Goal: Transaction & Acquisition: Obtain resource

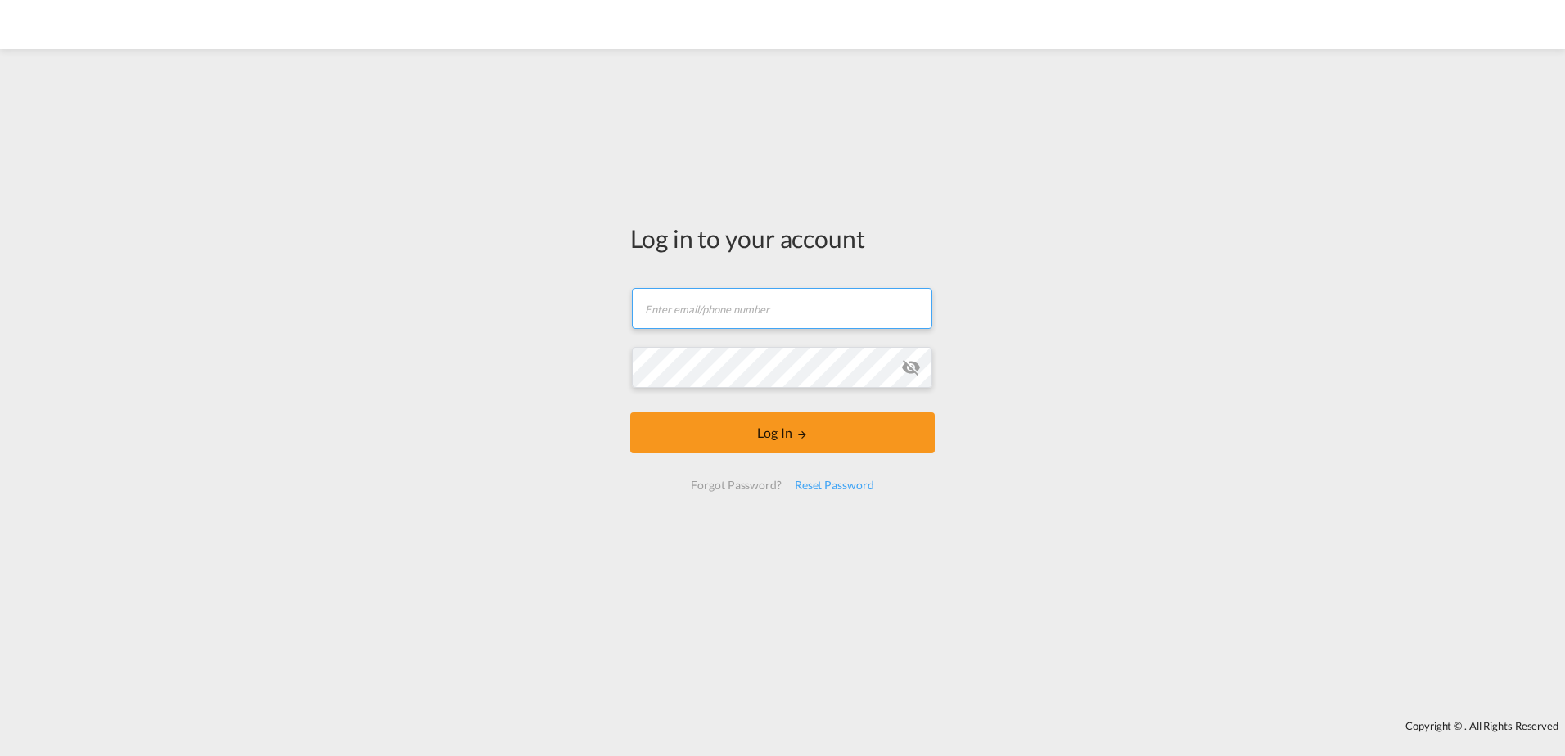
click at [790, 319] on input "text" at bounding box center [782, 308] width 300 height 41
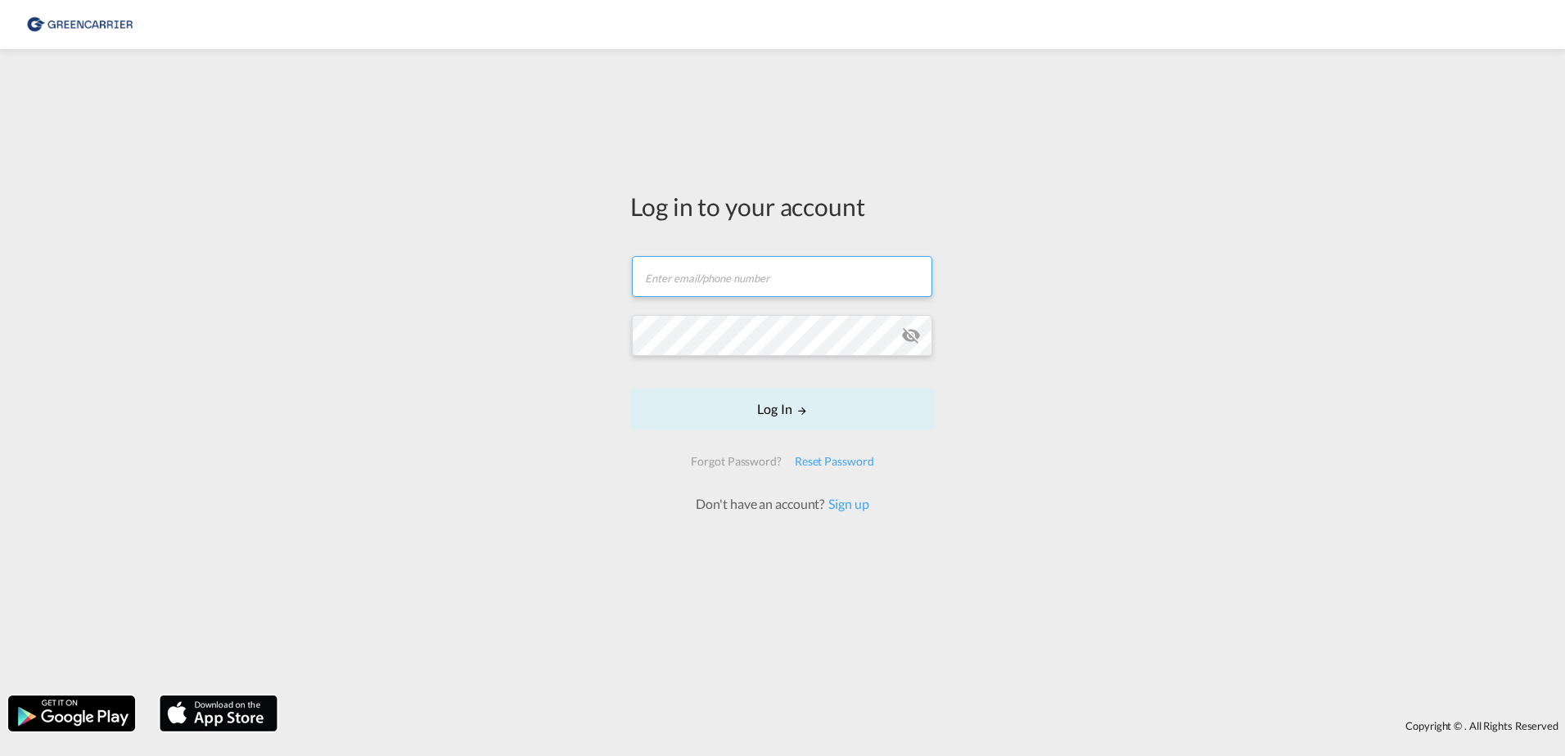
type input "Masim@Scangl.com"
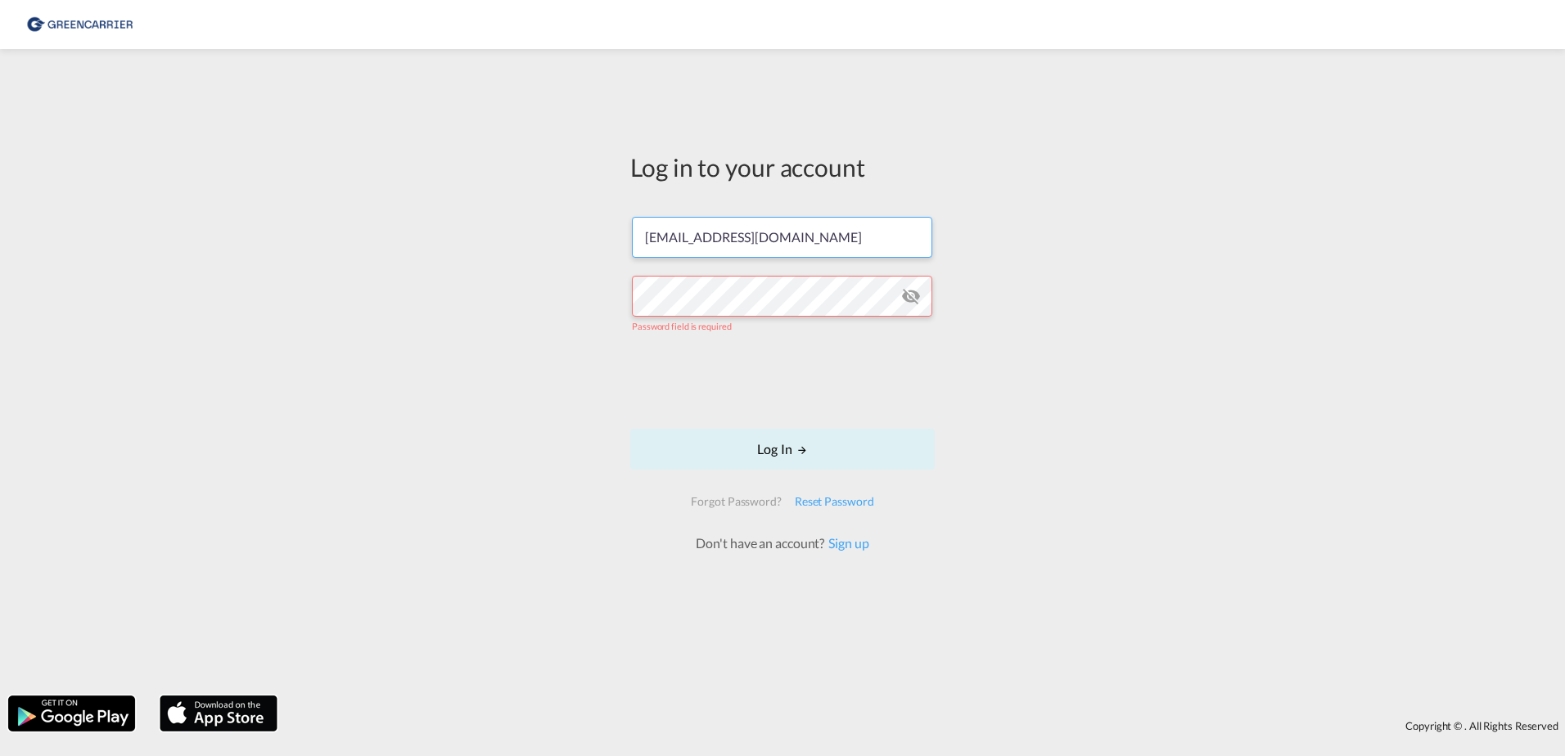
drag, startPoint x: 642, startPoint y: 236, endPoint x: 448, endPoint y: 220, distance: 194.6
click at [353, 207] on div "Log in to your account Masim@Scangl.com Password field is required Log In Forgo…" at bounding box center [782, 372] width 1565 height 630
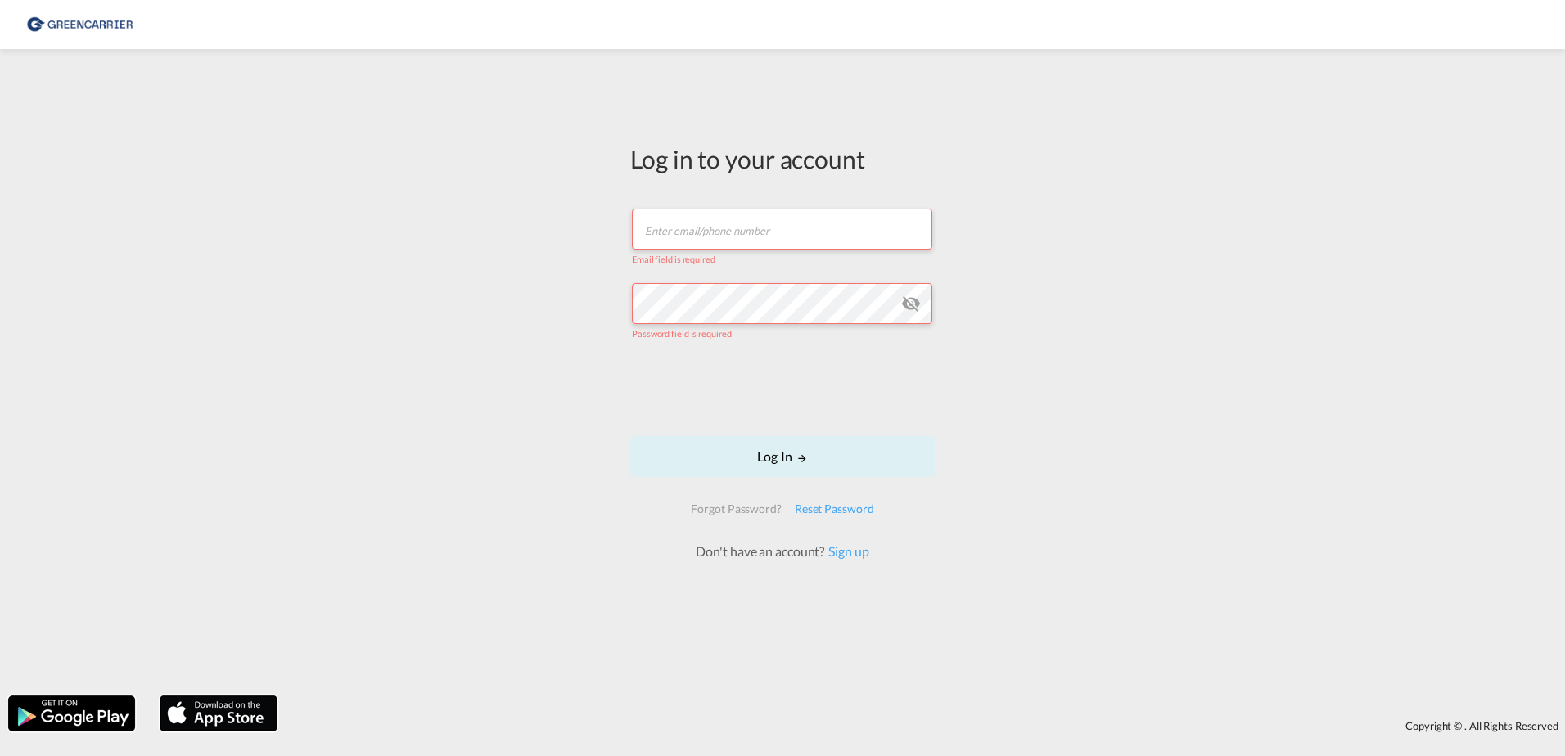
click at [689, 230] on input "text" at bounding box center [782, 229] width 300 height 41
type input "rkni@scangl.com"
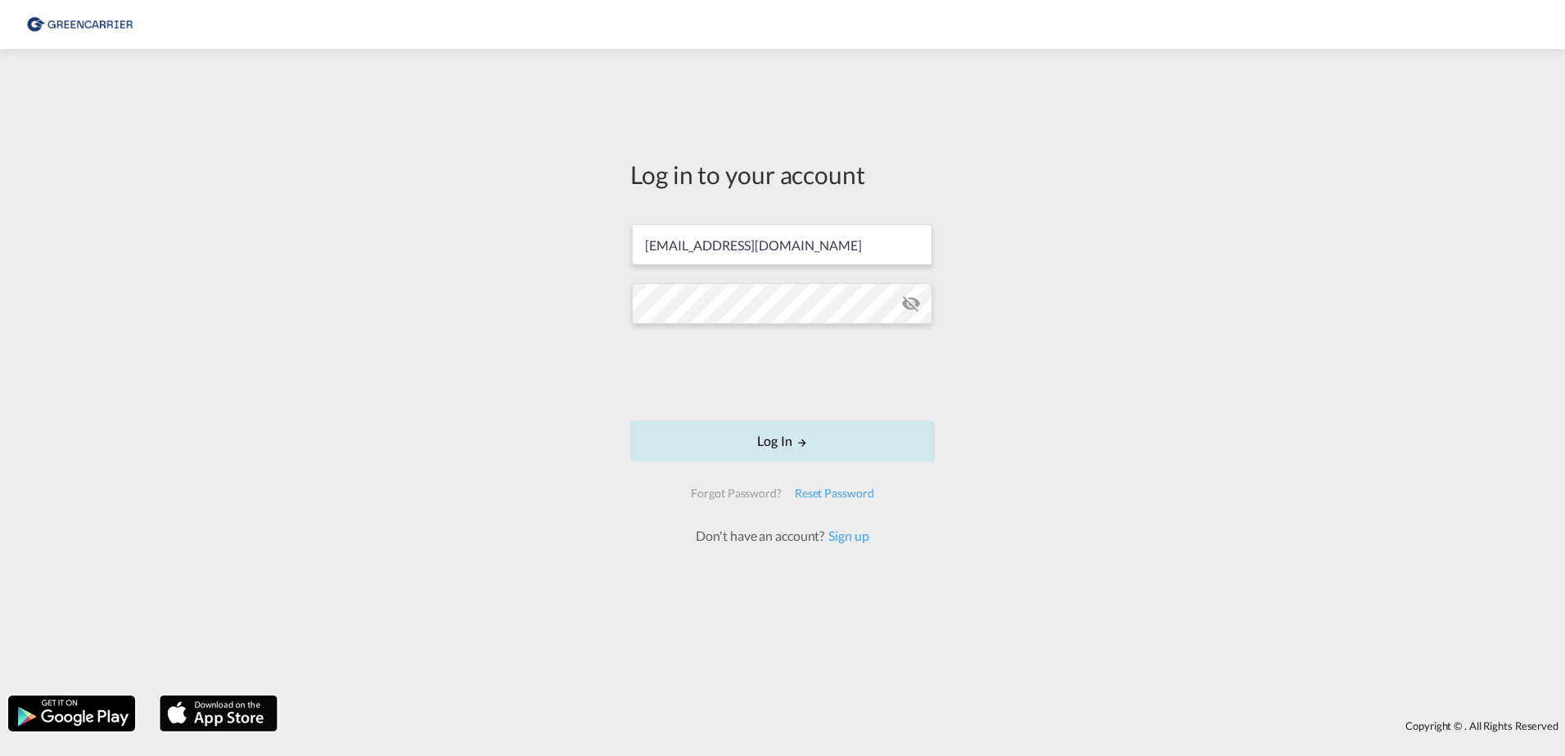
click at [783, 434] on button "Log In" at bounding box center [782, 441] width 304 height 41
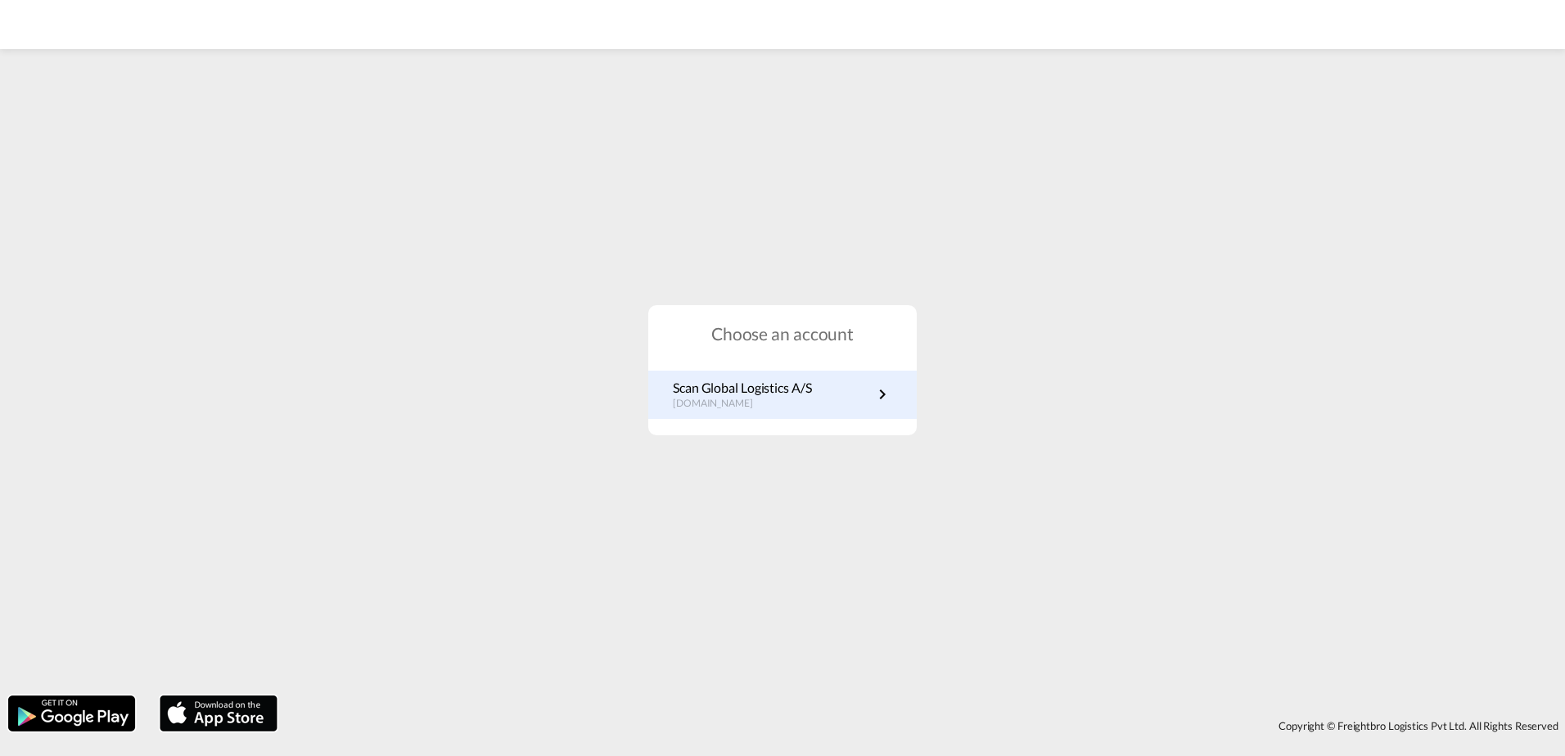
click at [809, 407] on p "dk.portal.greencarrier.com" at bounding box center [742, 404] width 139 height 14
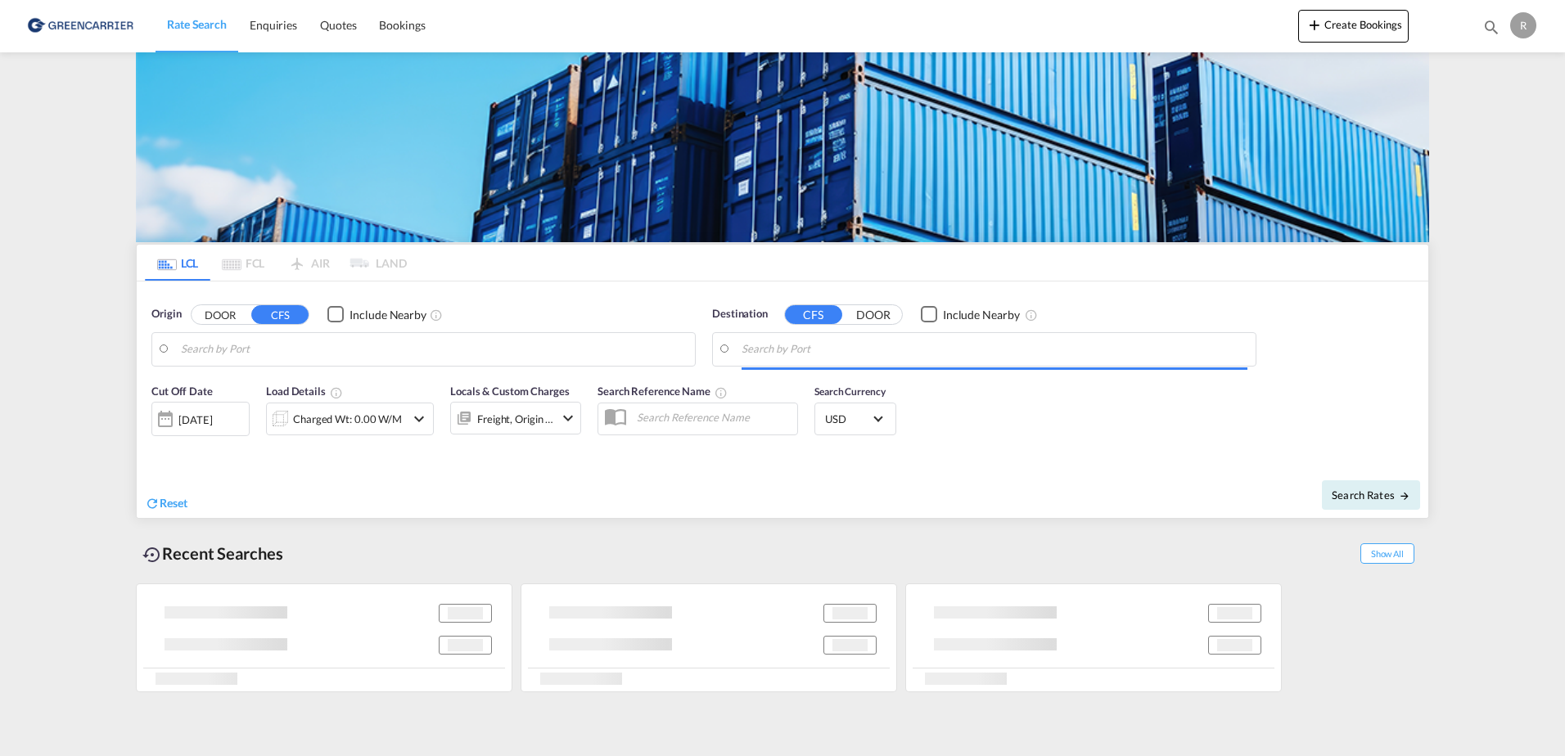
type input "DK-9300, Sæby"
type input "Lima, PELIM"
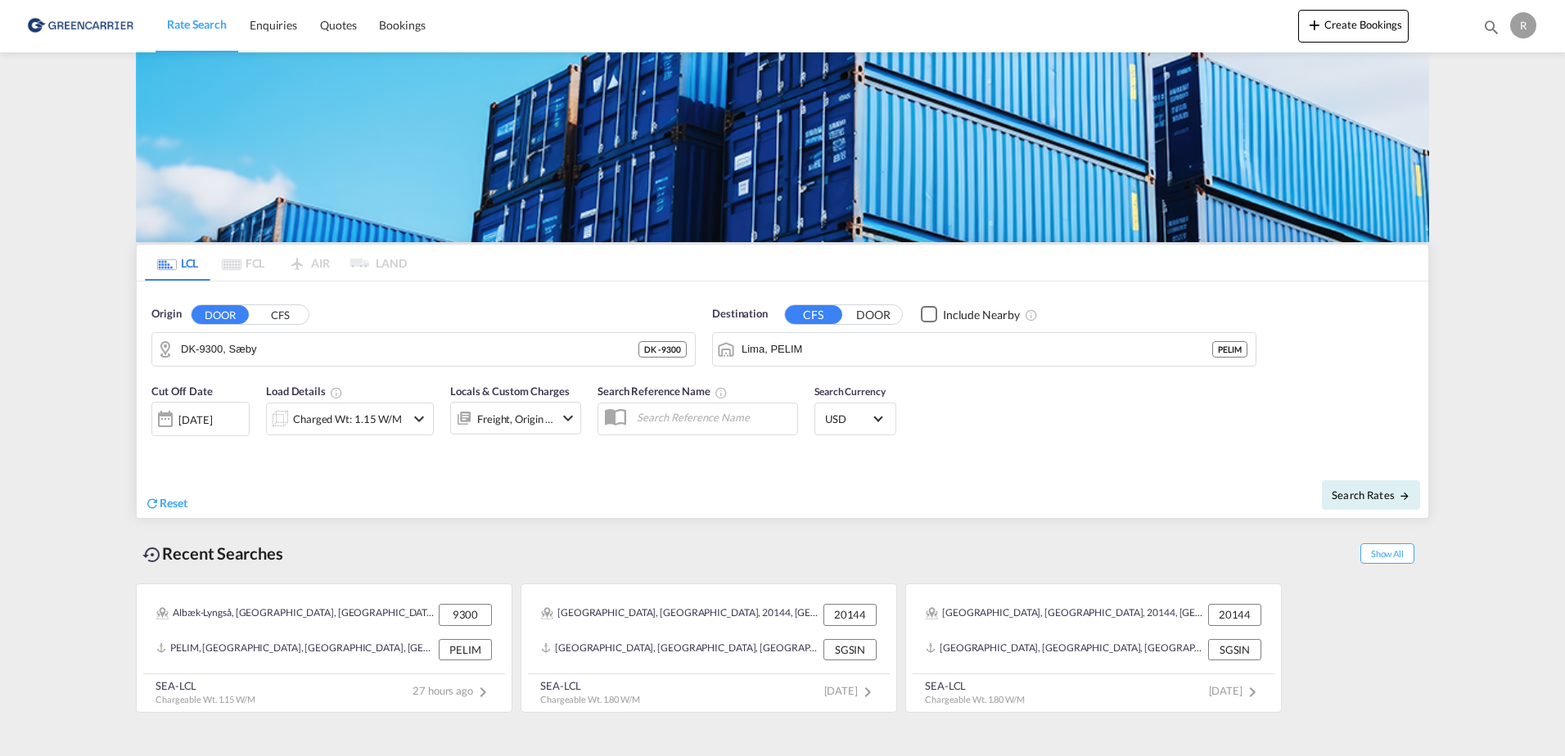
drag, startPoint x: 369, startPoint y: 308, endPoint x: 347, endPoint y: 320, distance: 25.3
click at [358, 317] on div "Origin DOOR CFS" at bounding box center [423, 314] width 544 height 16
drag, startPoint x: 319, startPoint y: 327, endPoint x: 310, endPoint y: 334, distance: 11.6
click at [310, 334] on div "Origin DOOR CFS DK-9300, Sæby DK - 9300" at bounding box center [423, 336] width 544 height 61
drag, startPoint x: 271, startPoint y: 359, endPoint x: 655, endPoint y: 392, distance: 385.3
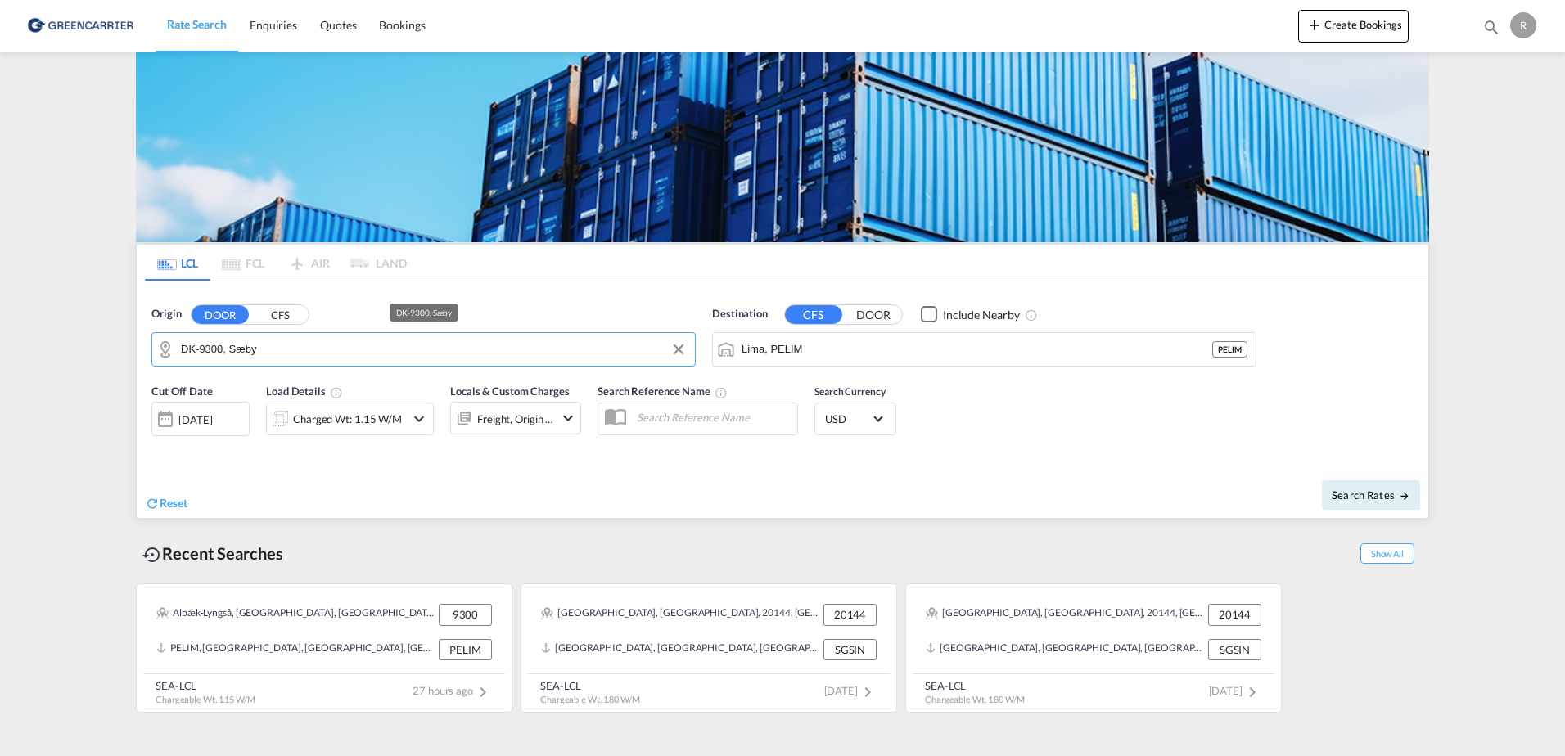
click at [0, 244] on html "Rate Search Enquiries Quotes Bookings Rate Search Enquiries" at bounding box center [782, 378] width 1565 height 756
drag, startPoint x: 278, startPoint y: 359, endPoint x: 25, endPoint y: 208, distance: 294.8
click at [25, 208] on md-content "Rate Search Enquiries Quotes Bookings Create Bookings Bookings Quotes Enquiries…" at bounding box center [782, 378] width 1565 height 756
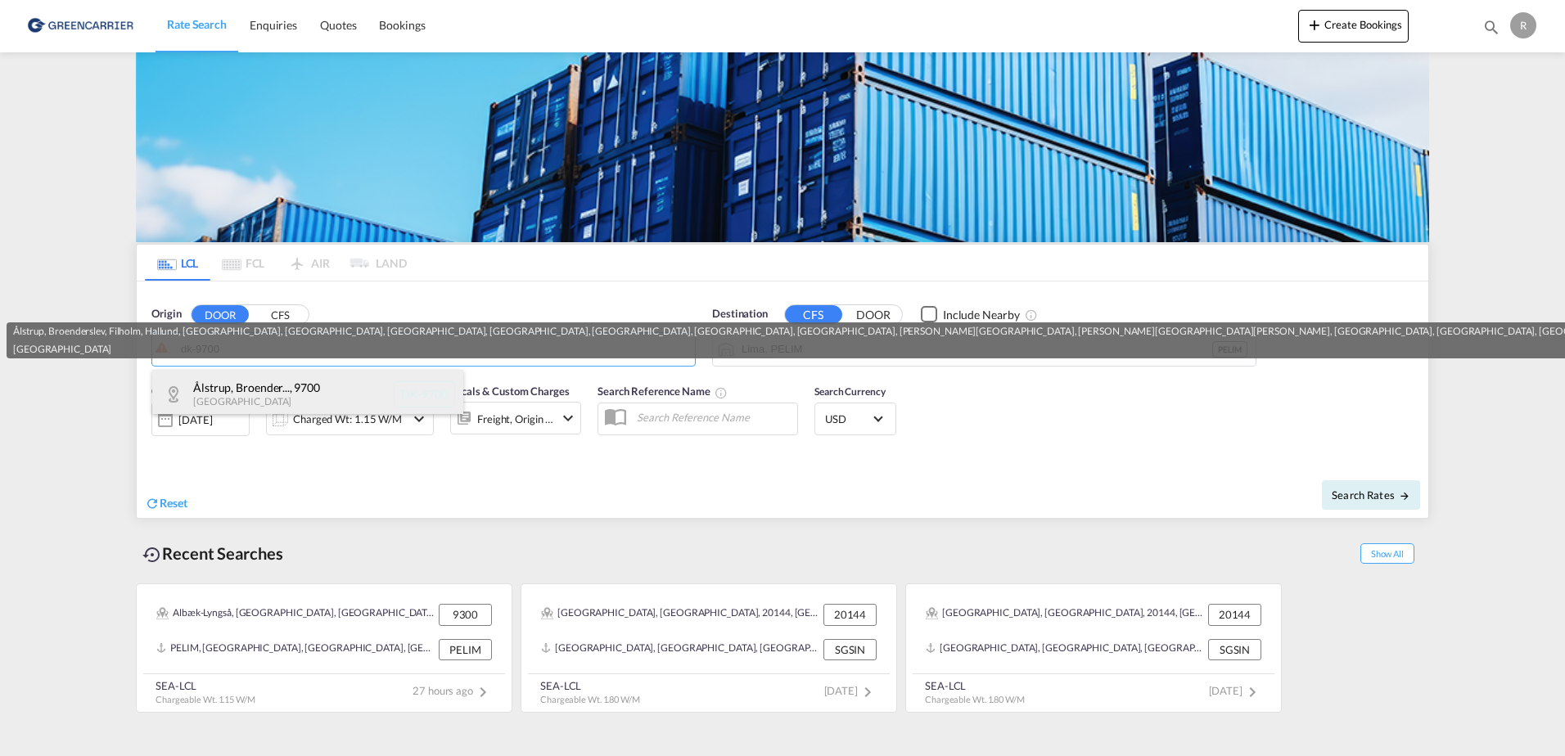
click at [259, 390] on div "Ålstrup, Broender... , 9700 [GEOGRAPHIC_DATA] [GEOGRAPHIC_DATA]-9700" at bounding box center [307, 394] width 311 height 49
type input "DK-9700, [GEOGRAPHIC_DATA], [GEOGRAPHIC_DATA], Filholm, Hallund, [GEOGRAPHIC_DA…"
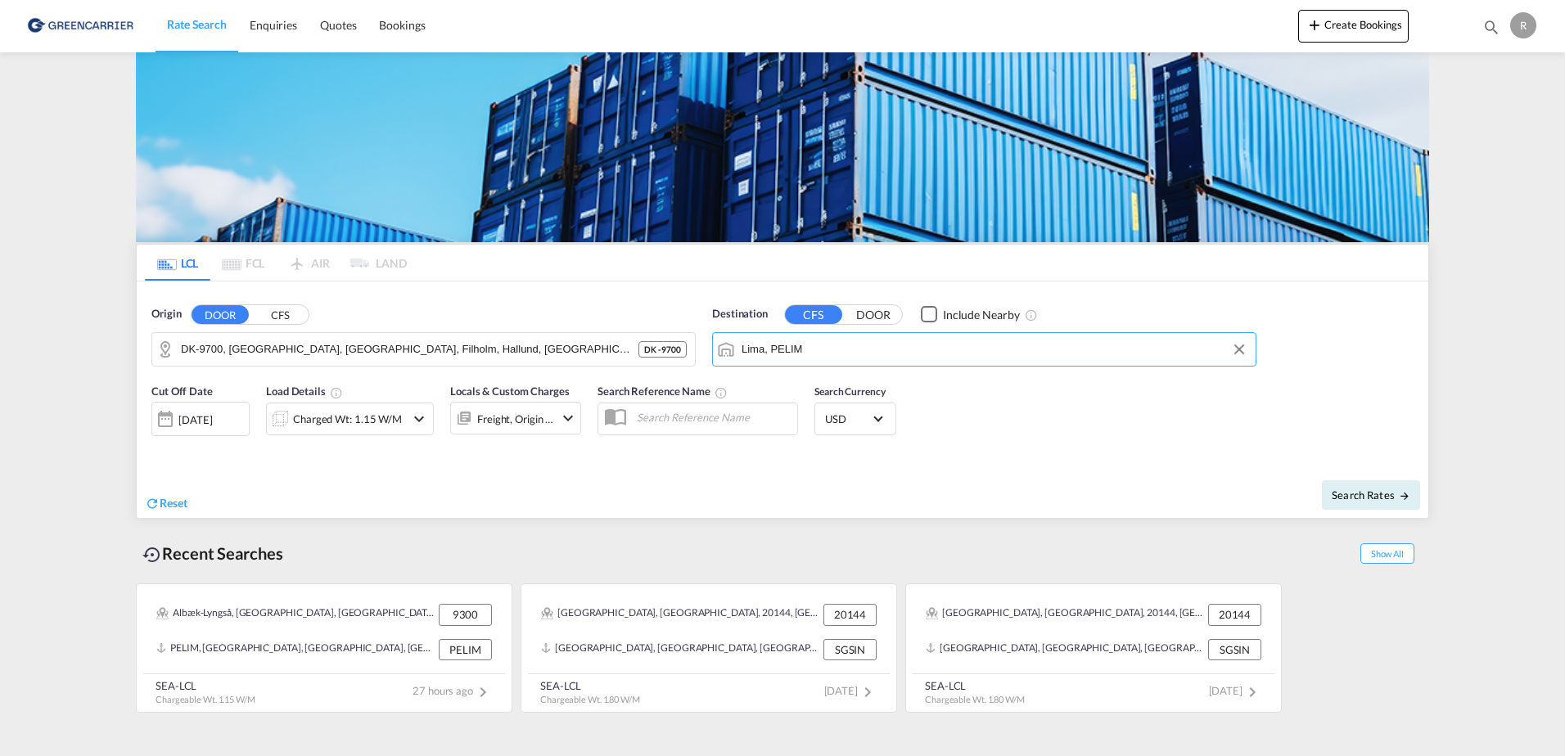
drag, startPoint x: 862, startPoint y: 345, endPoint x: 737, endPoint y: 361, distance: 125.5
click at [737, 361] on md-input-container "Lima, PELIM" at bounding box center [984, 349] width 543 height 33
drag, startPoint x: 836, startPoint y: 333, endPoint x: 658, endPoint y: 337, distance: 177.7
click at [657, 339] on div "Origin DOOR CFS DK-9700, [GEOGRAPHIC_DATA], [GEOGRAPHIC_DATA], [GEOGRAPHIC_DATA…" at bounding box center [783, 328] width 1292 height 93
drag, startPoint x: 842, startPoint y: 354, endPoint x: 692, endPoint y: 359, distance: 150.7
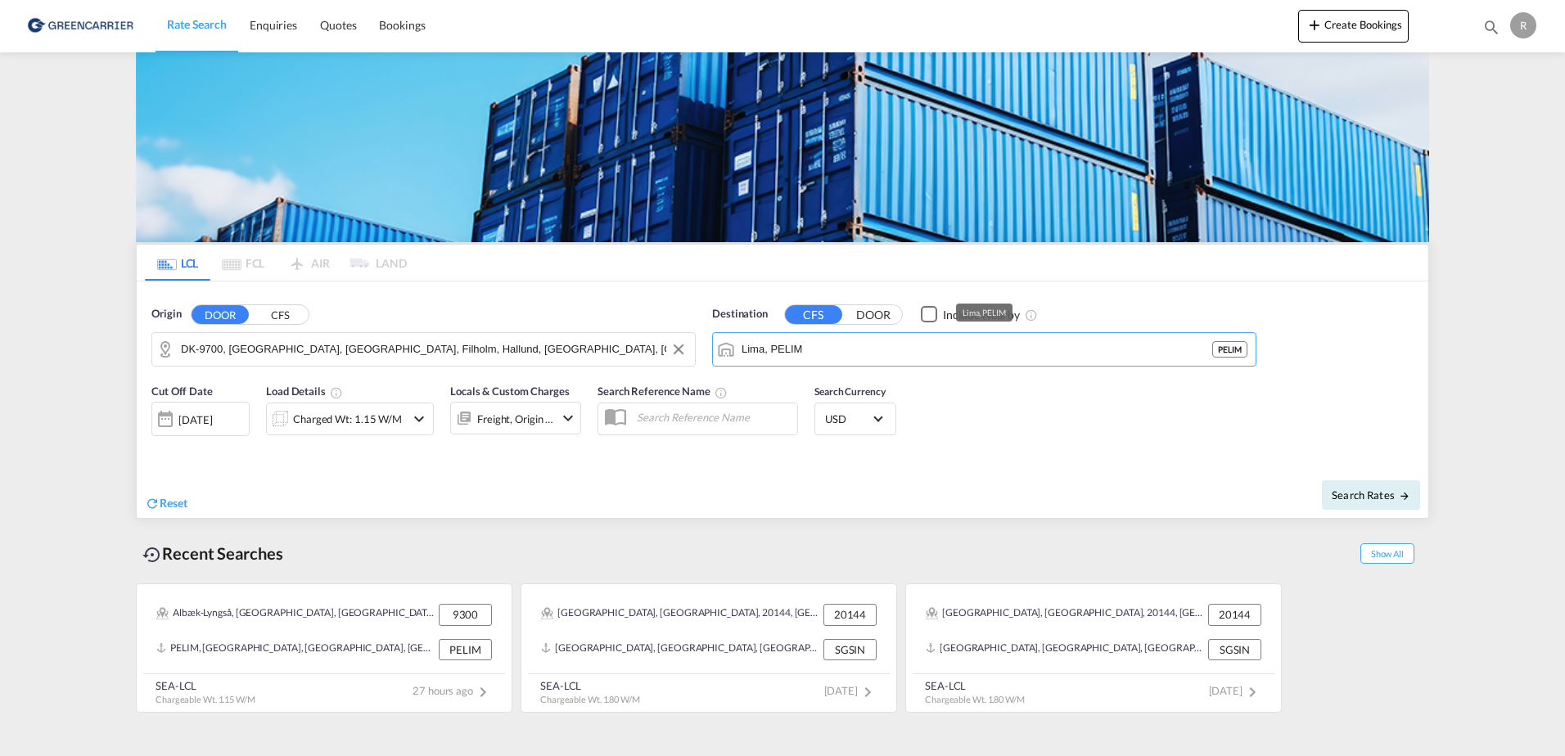
click at [692, 359] on div "Origin DOOR CFS DK-9700, [GEOGRAPHIC_DATA], [GEOGRAPHIC_DATA], [GEOGRAPHIC_DATA…" at bounding box center [783, 328] width 1292 height 93
click at [776, 345] on input "port fo [GEOGRAPHIC_DATA]" at bounding box center [995, 349] width 506 height 25
click at [769, 345] on input "port fo [GEOGRAPHIC_DATA]" at bounding box center [995, 349] width 506 height 25
click at [770, 345] on input "port fo [GEOGRAPHIC_DATA]" at bounding box center [995, 349] width 506 height 25
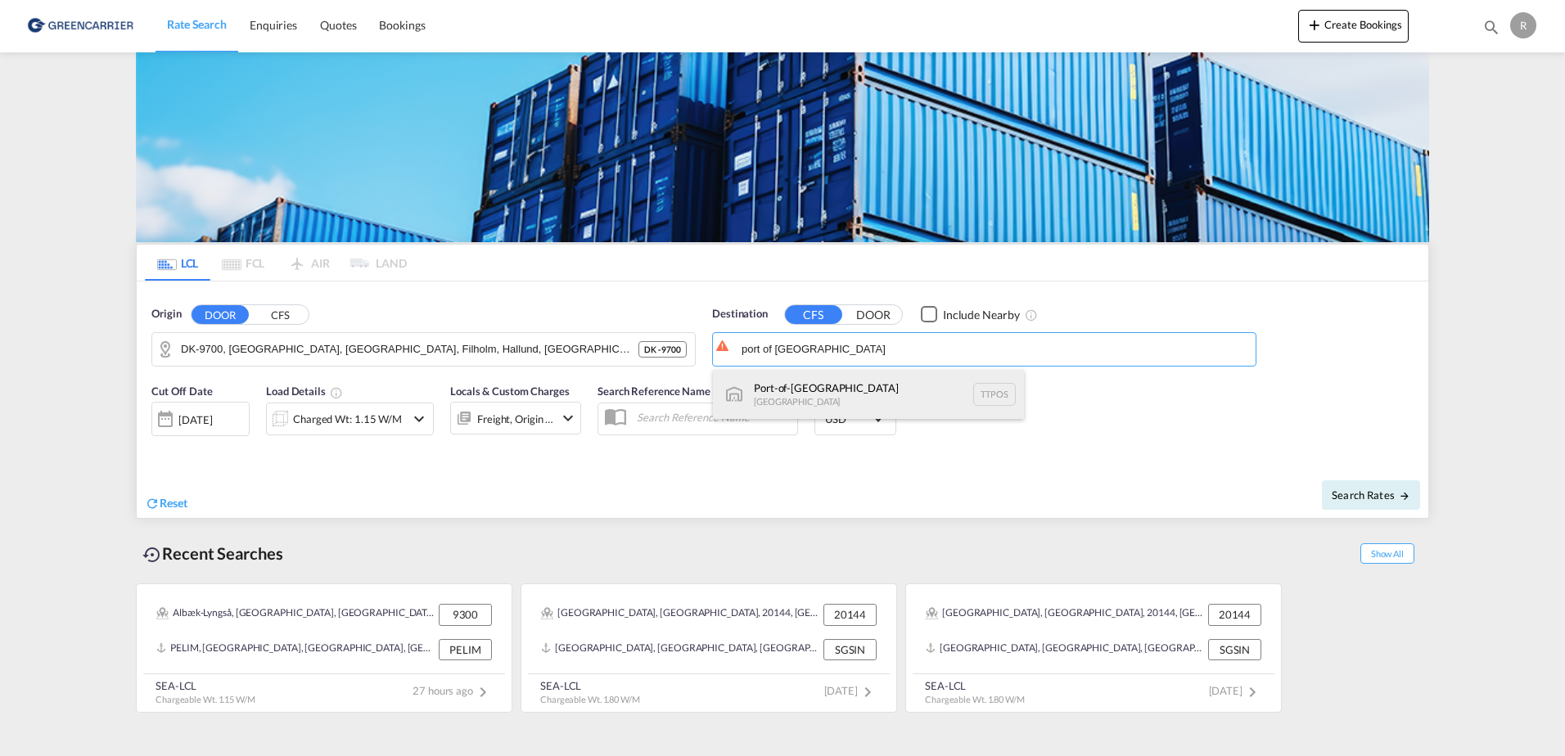
click at [805, 403] on div "Port-of-[GEOGRAPHIC_DATA] [GEOGRAPHIC_DATA] TTPOS" at bounding box center [868, 394] width 311 height 49
type input "Port-of-[GEOGRAPHIC_DATA], TTPOS"
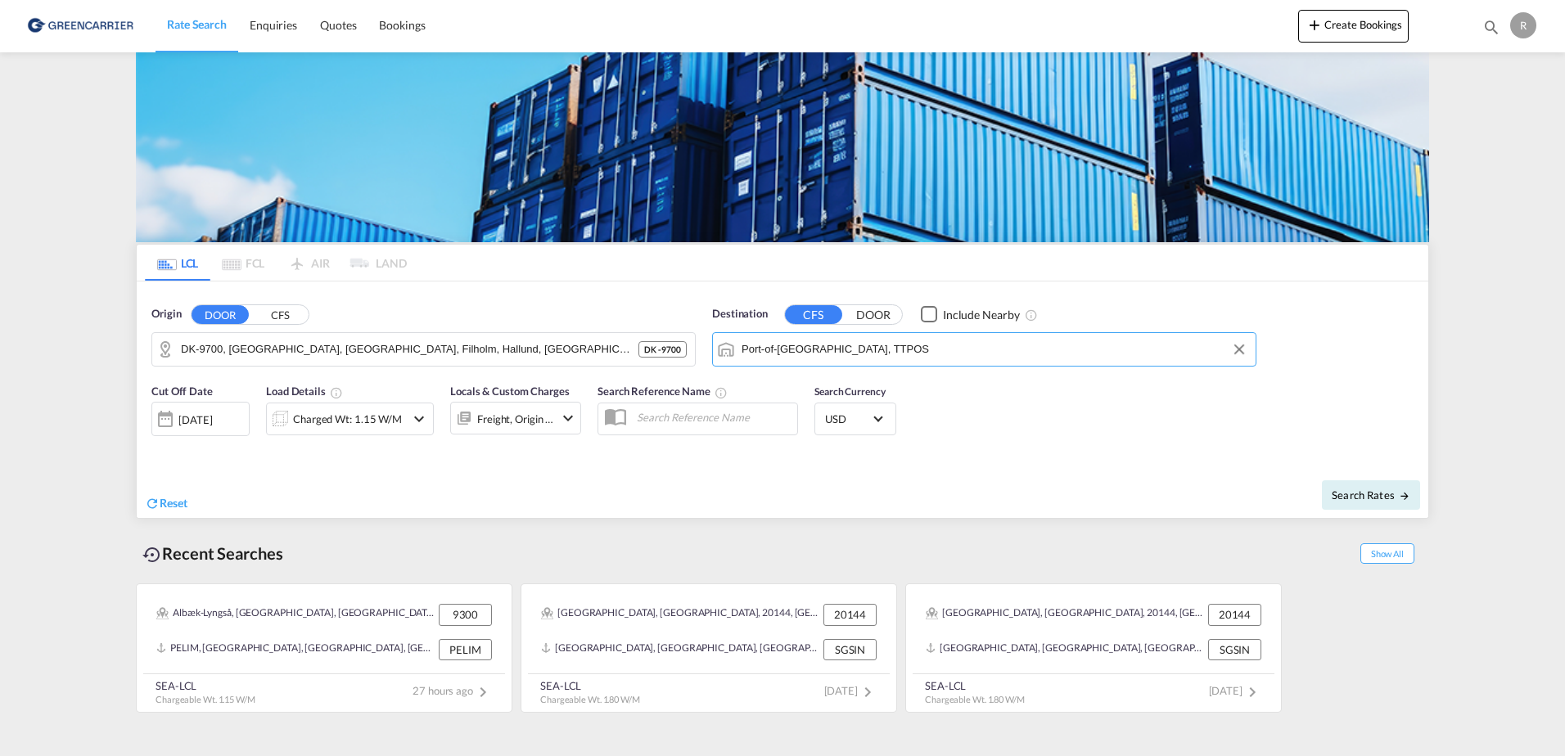
click at [424, 419] on md-icon "icon-chevron-down" at bounding box center [419, 419] width 20 height 20
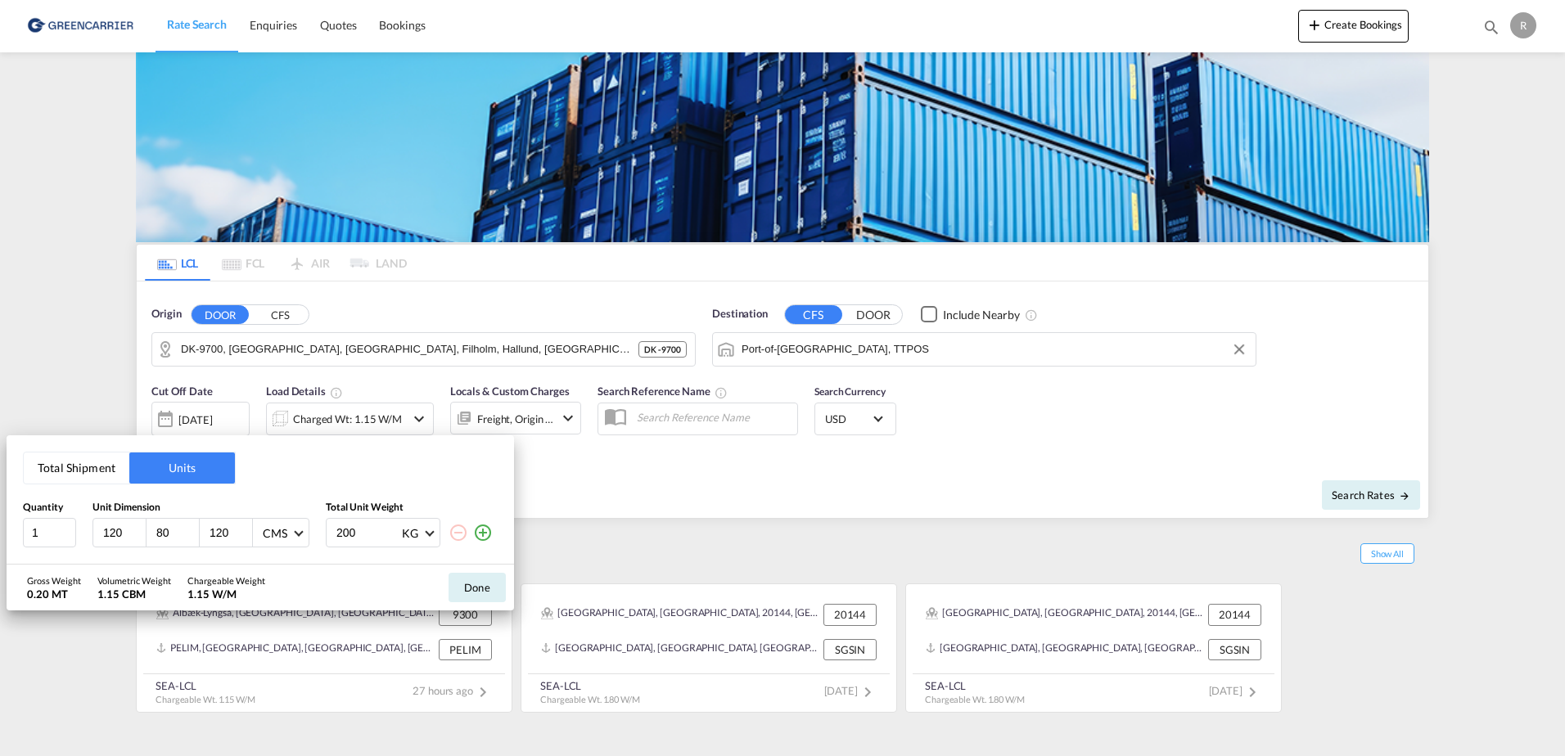
click at [169, 533] on input "80" at bounding box center [177, 532] width 44 height 15
type input "8"
type input "130"
type input "165"
type input "700"
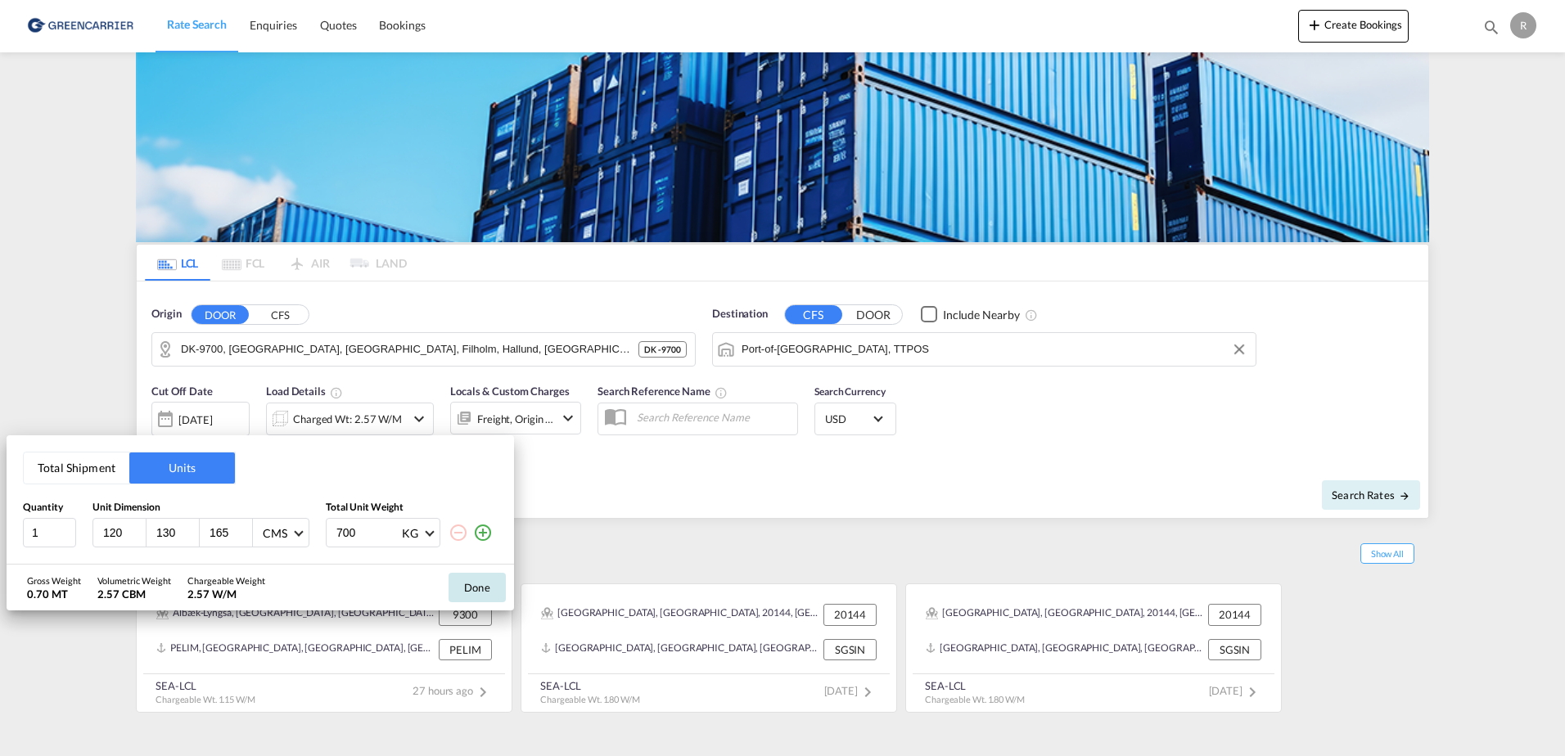
click at [451, 576] on button "Done" at bounding box center [477, 587] width 57 height 29
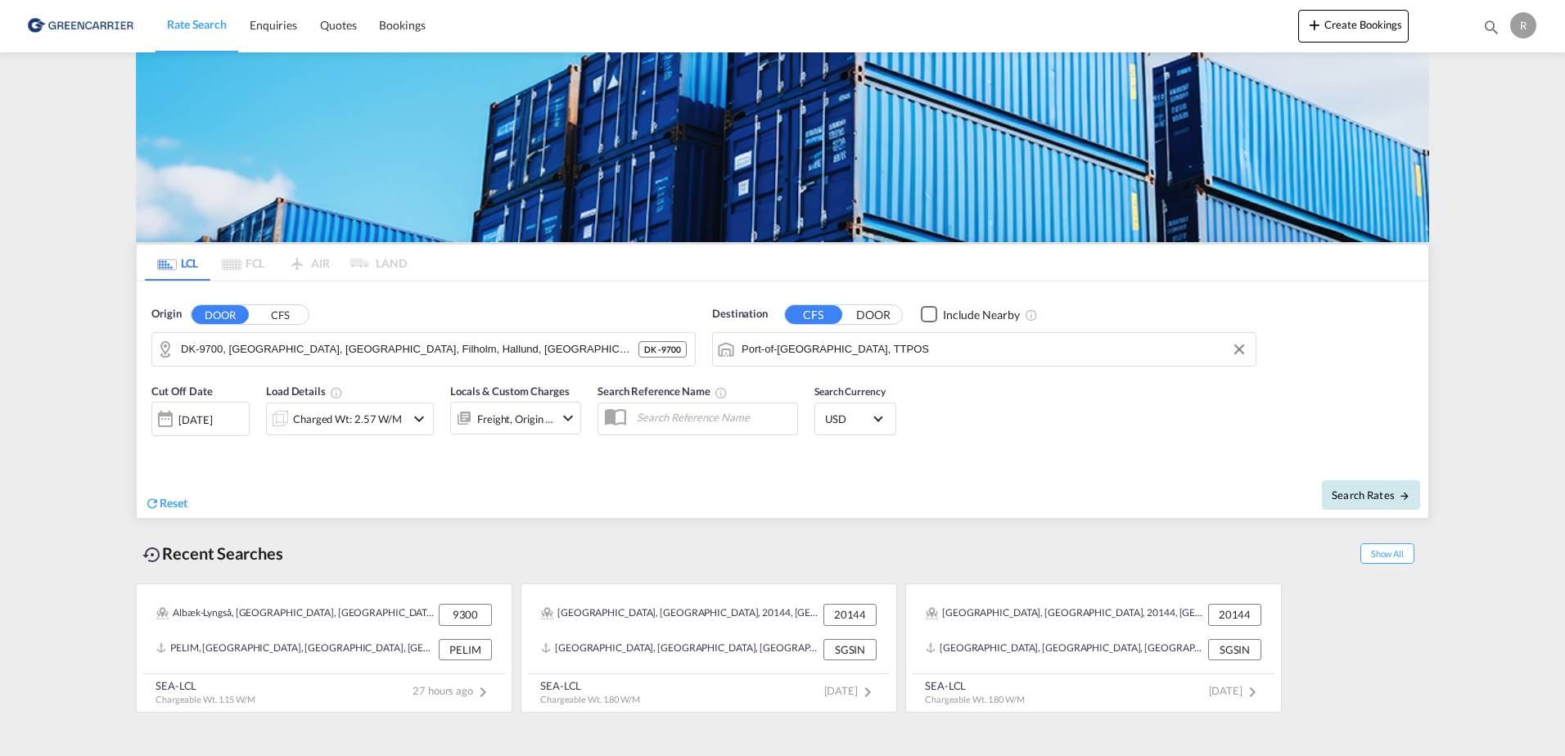
click at [1377, 485] on button "Search Rates" at bounding box center [1371, 494] width 98 height 29
type input "9700 to TTPOS / [DATE]"
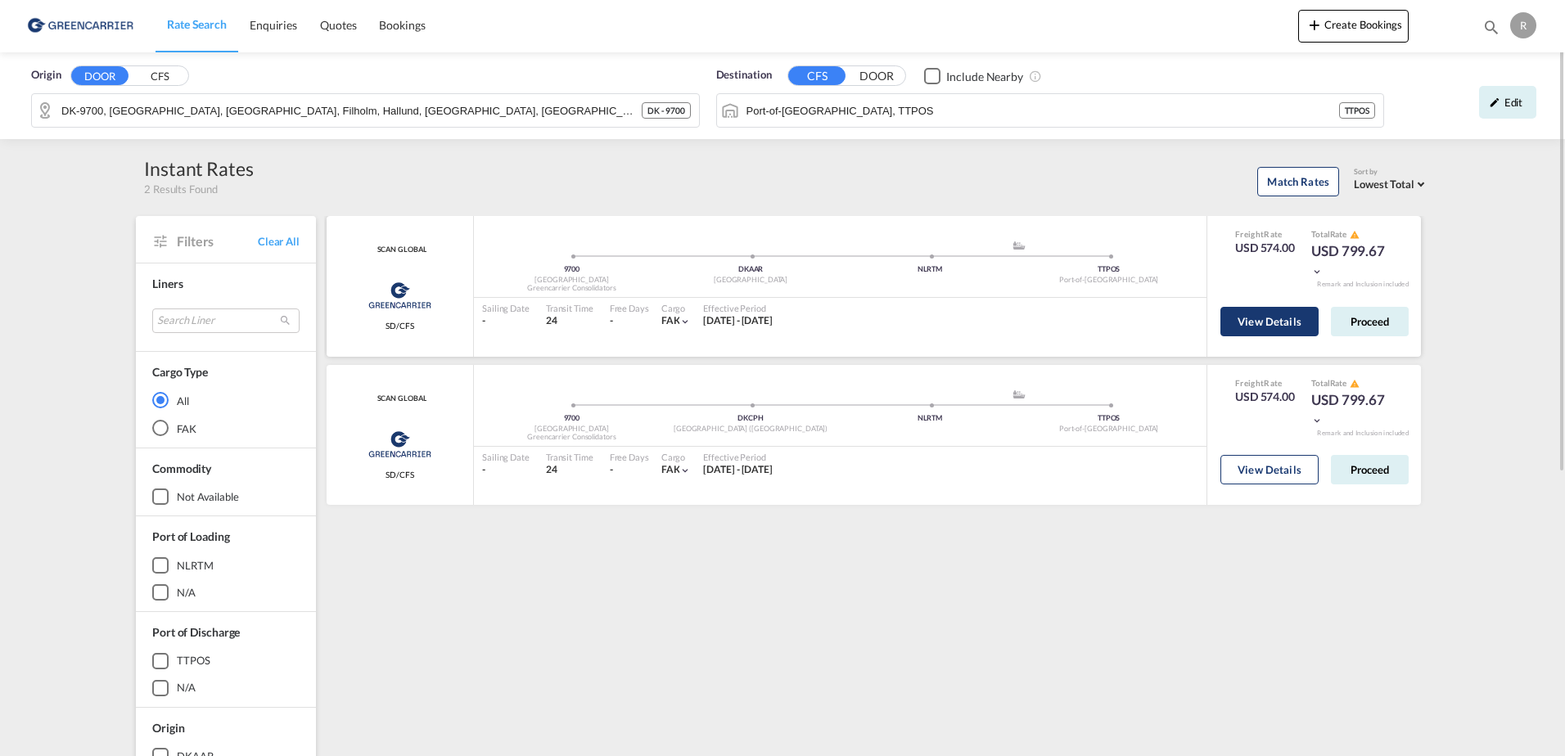
click at [1243, 313] on button "View Details" at bounding box center [1269, 321] width 98 height 29
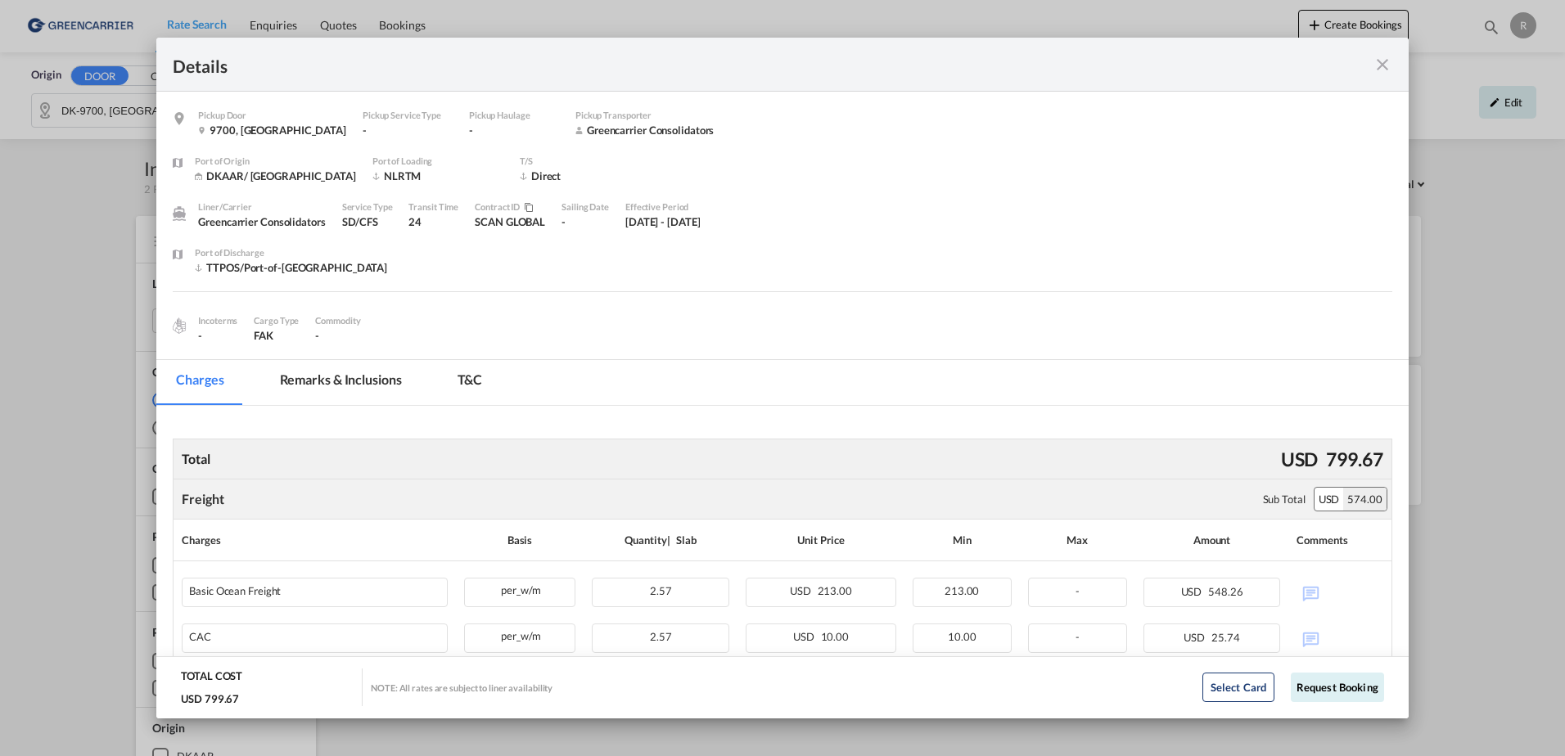
click at [1383, 67] on md-icon "icon-close fg-AAA8AD m-0 cursor" at bounding box center [1383, 65] width 20 height 20
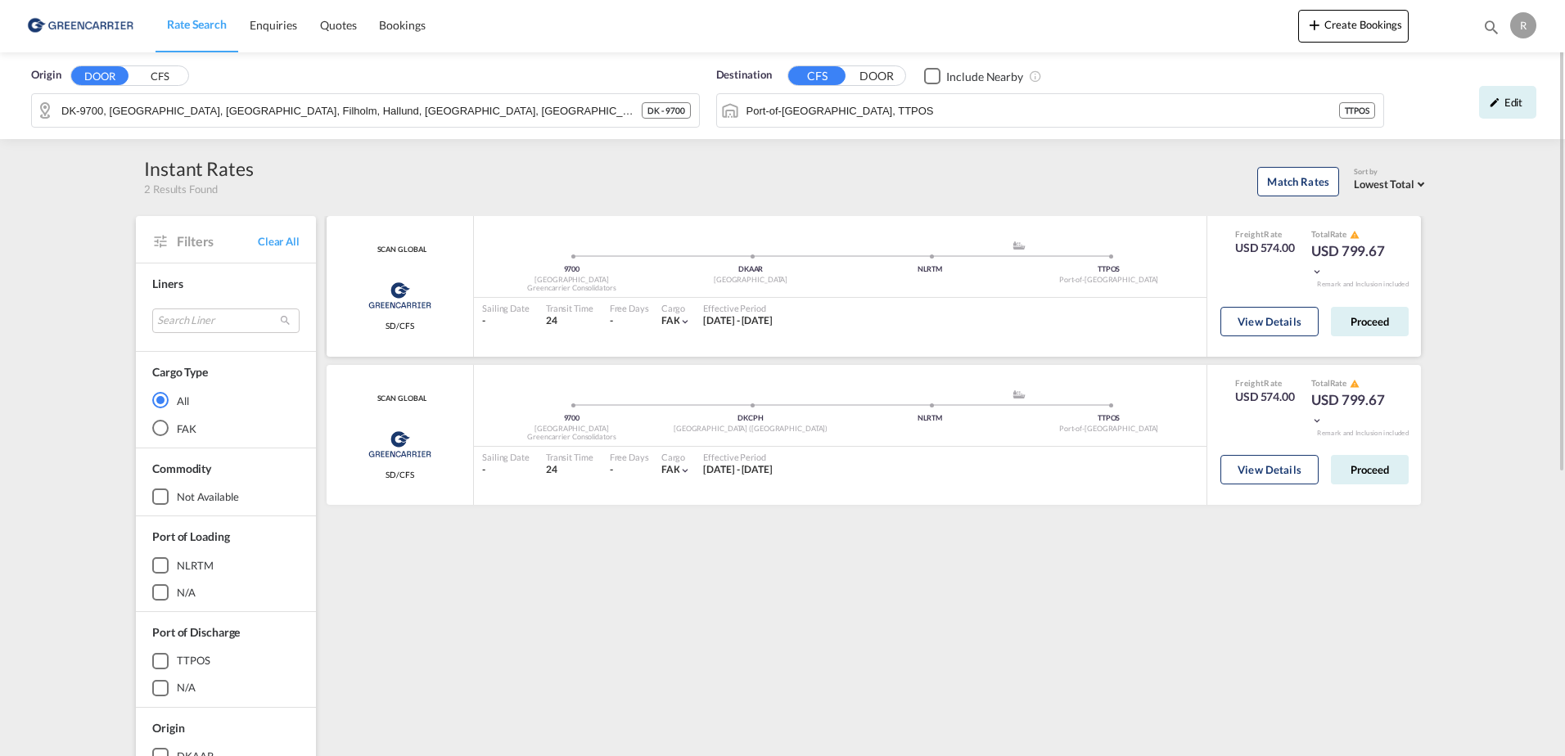
click at [1322, 269] on md-icon "icon-chevron-down" at bounding box center [1316, 271] width 11 height 11
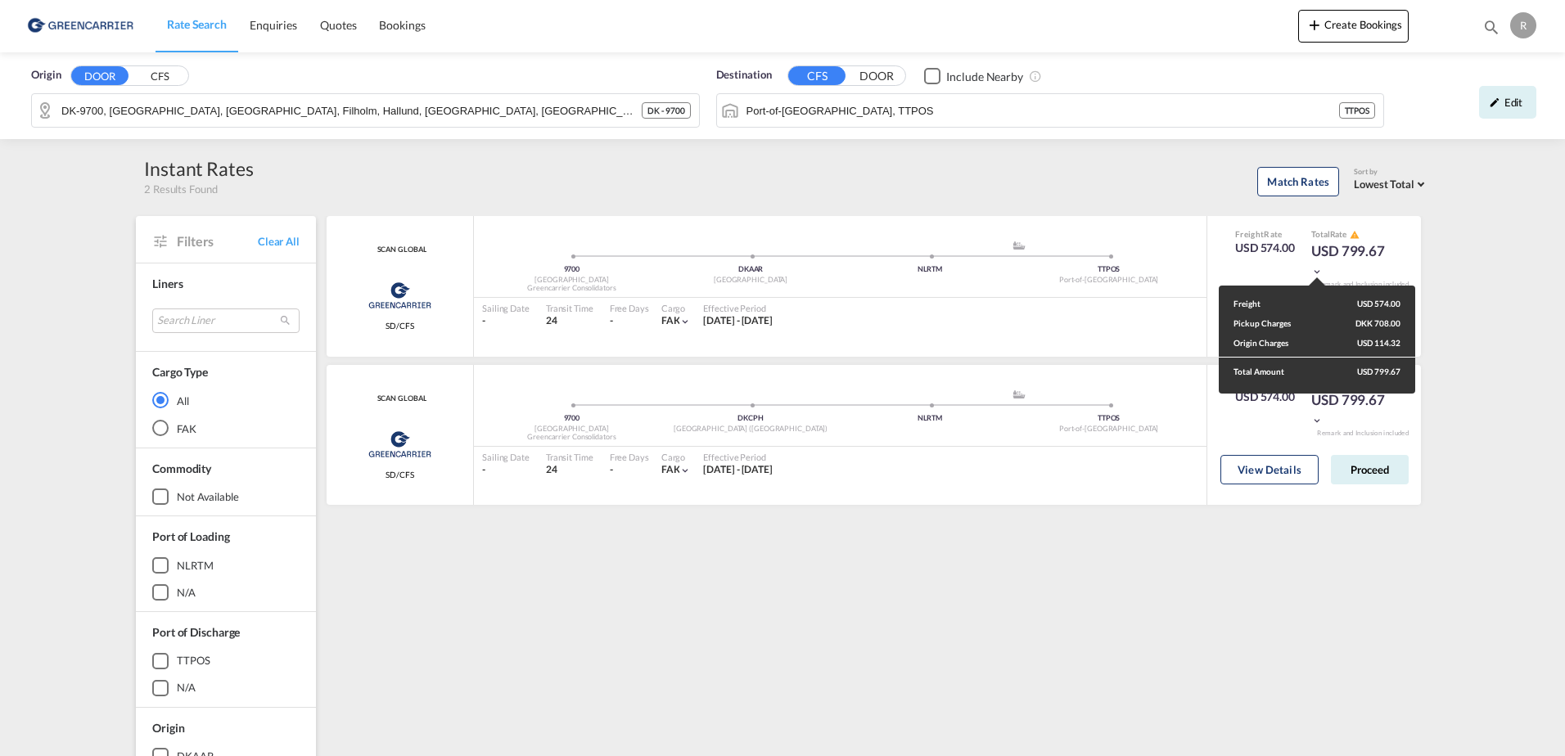
click at [1355, 236] on div "Freight USD 574.00 Pickup Charges DKK 708.00 Origin Charges USD 114.32 Total Am…" at bounding box center [782, 378] width 1565 height 756
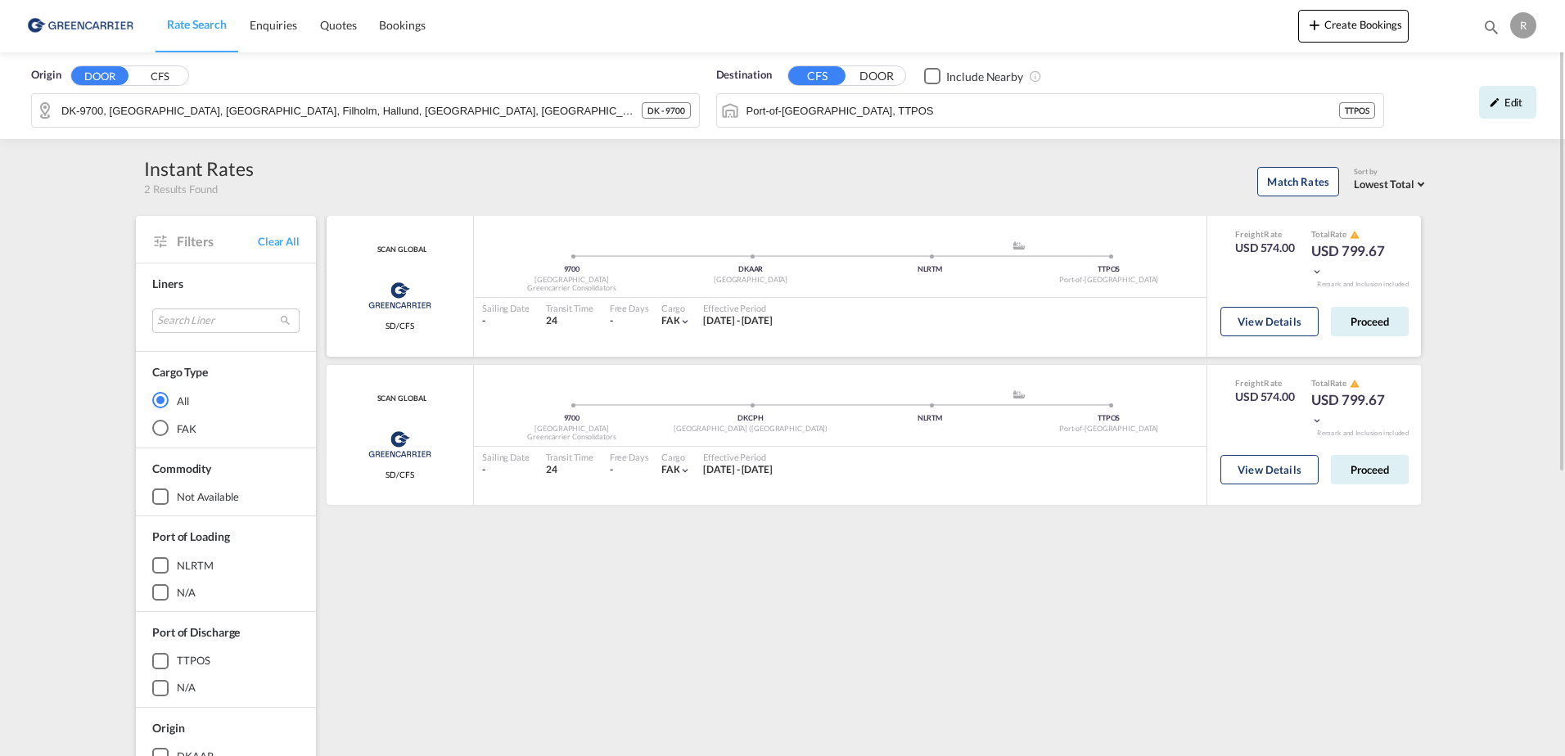
click at [1315, 270] on md-icon "icon-chevron-down" at bounding box center [1316, 271] width 11 height 11
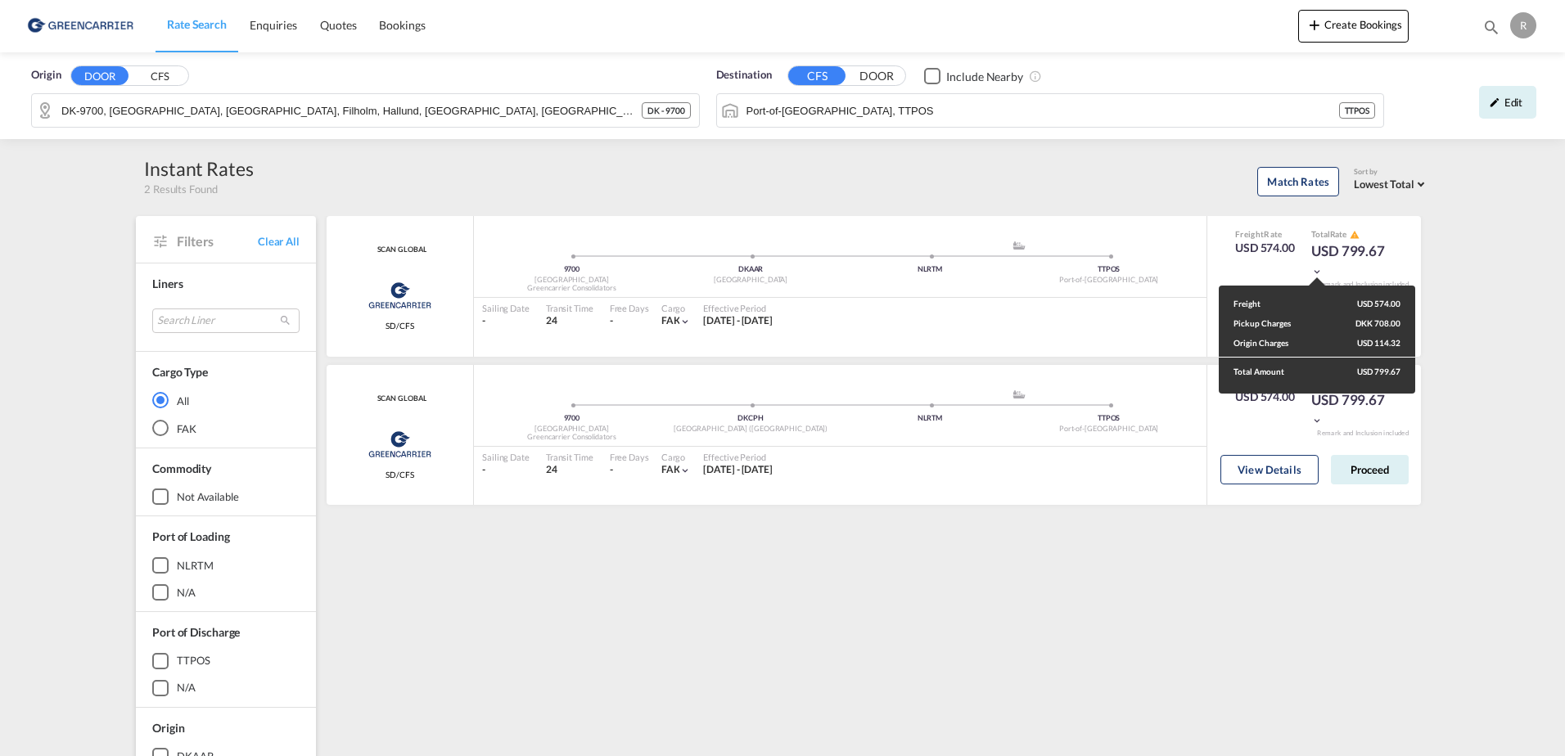
click at [924, 549] on div "Freight USD 574.00 Pickup Charges DKK 708.00 Origin Charges USD 114.32 Total Am…" at bounding box center [782, 378] width 1565 height 756
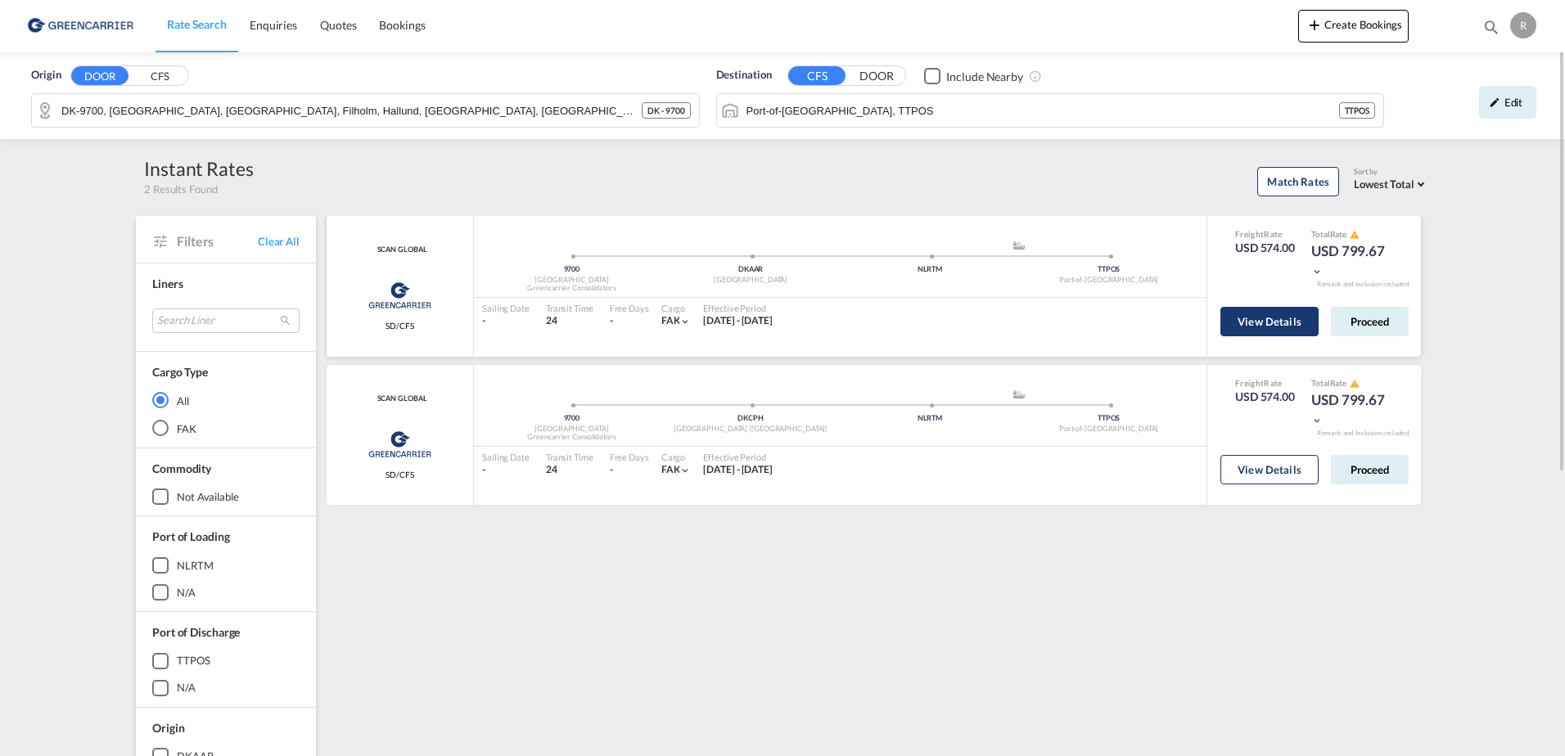
click at [1286, 333] on button "View Details" at bounding box center [1269, 321] width 98 height 29
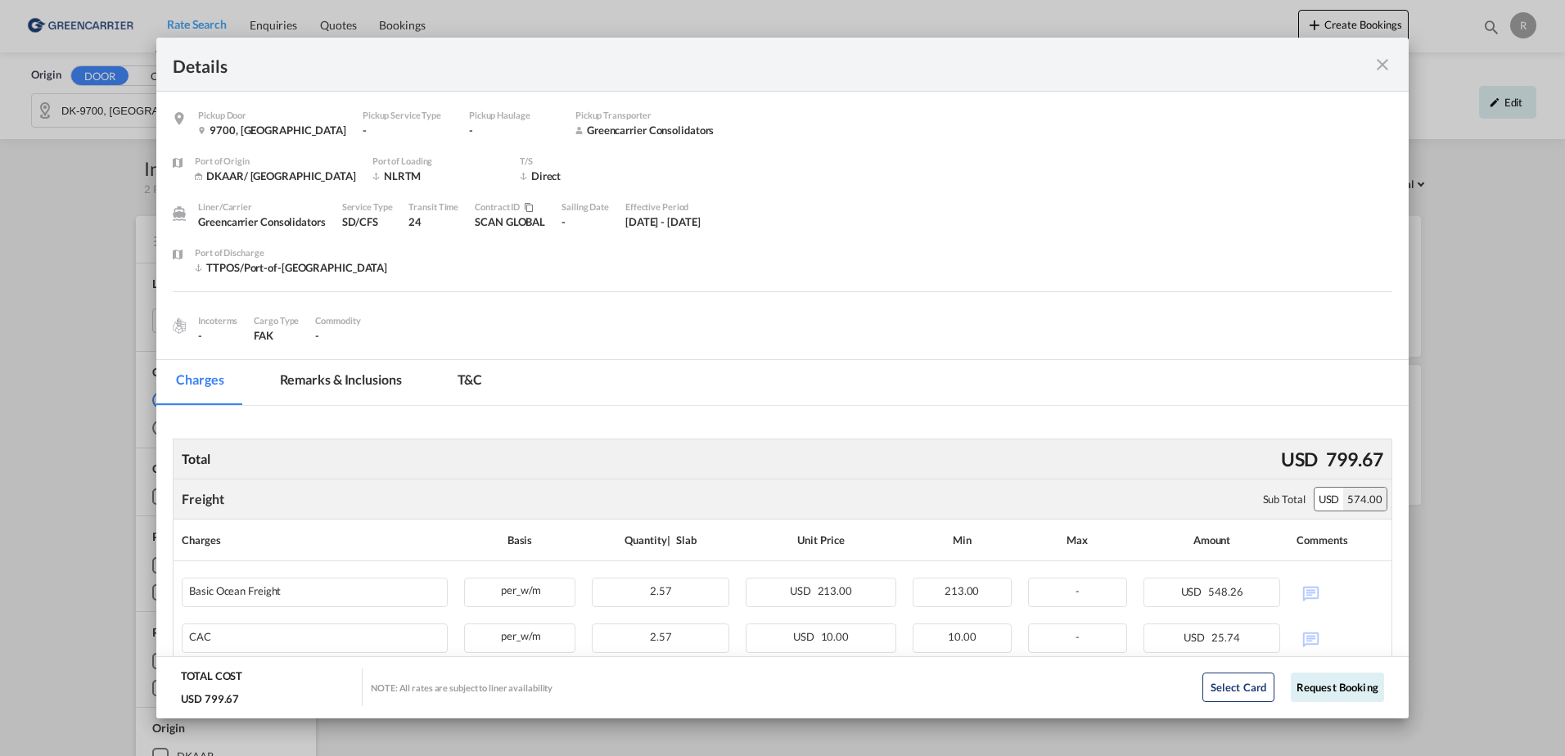
click at [489, 362] on md-tab-item "T&C" at bounding box center [470, 382] width 65 height 45
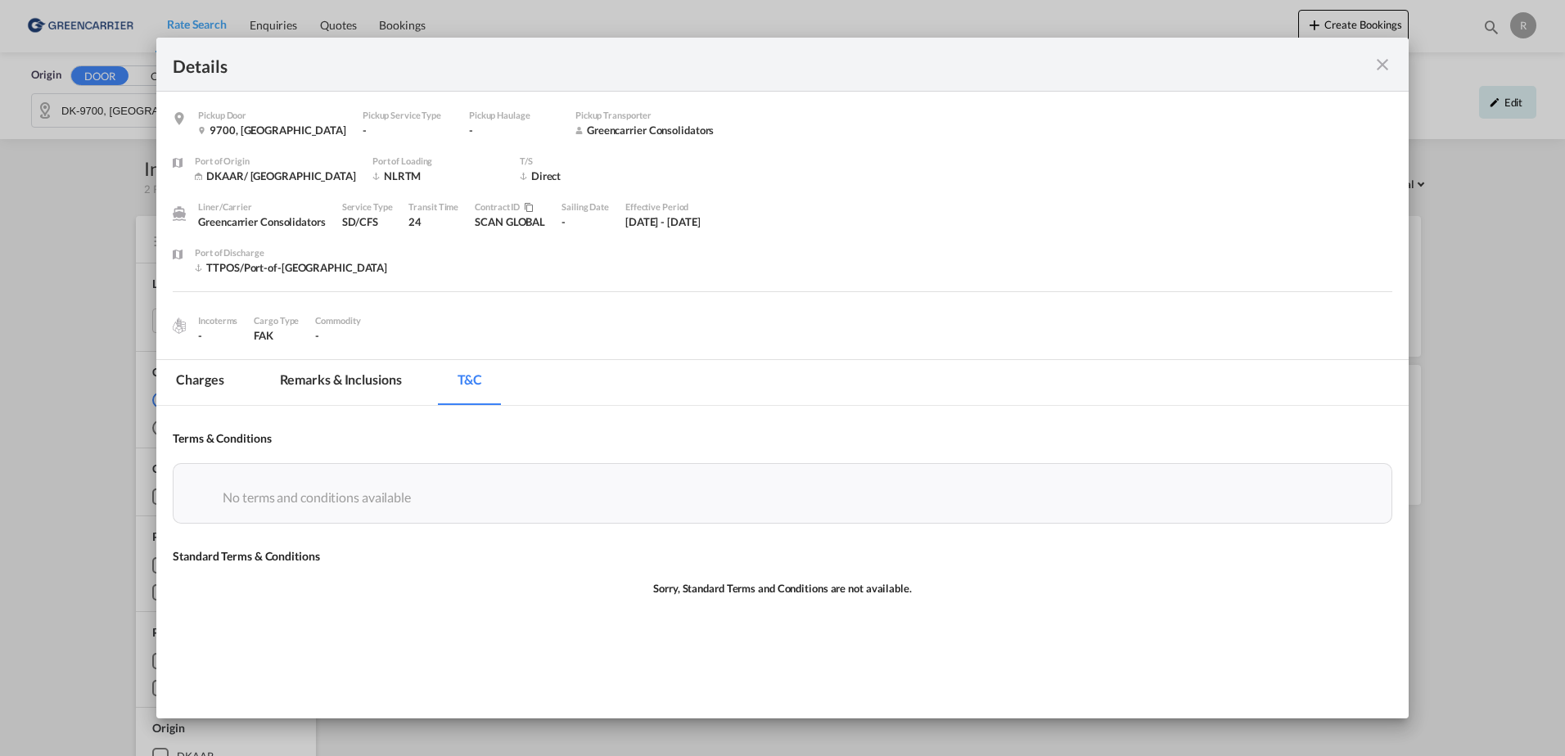
click at [354, 381] on md-tab-item "Remarks & Inclusions" at bounding box center [340, 382] width 161 height 45
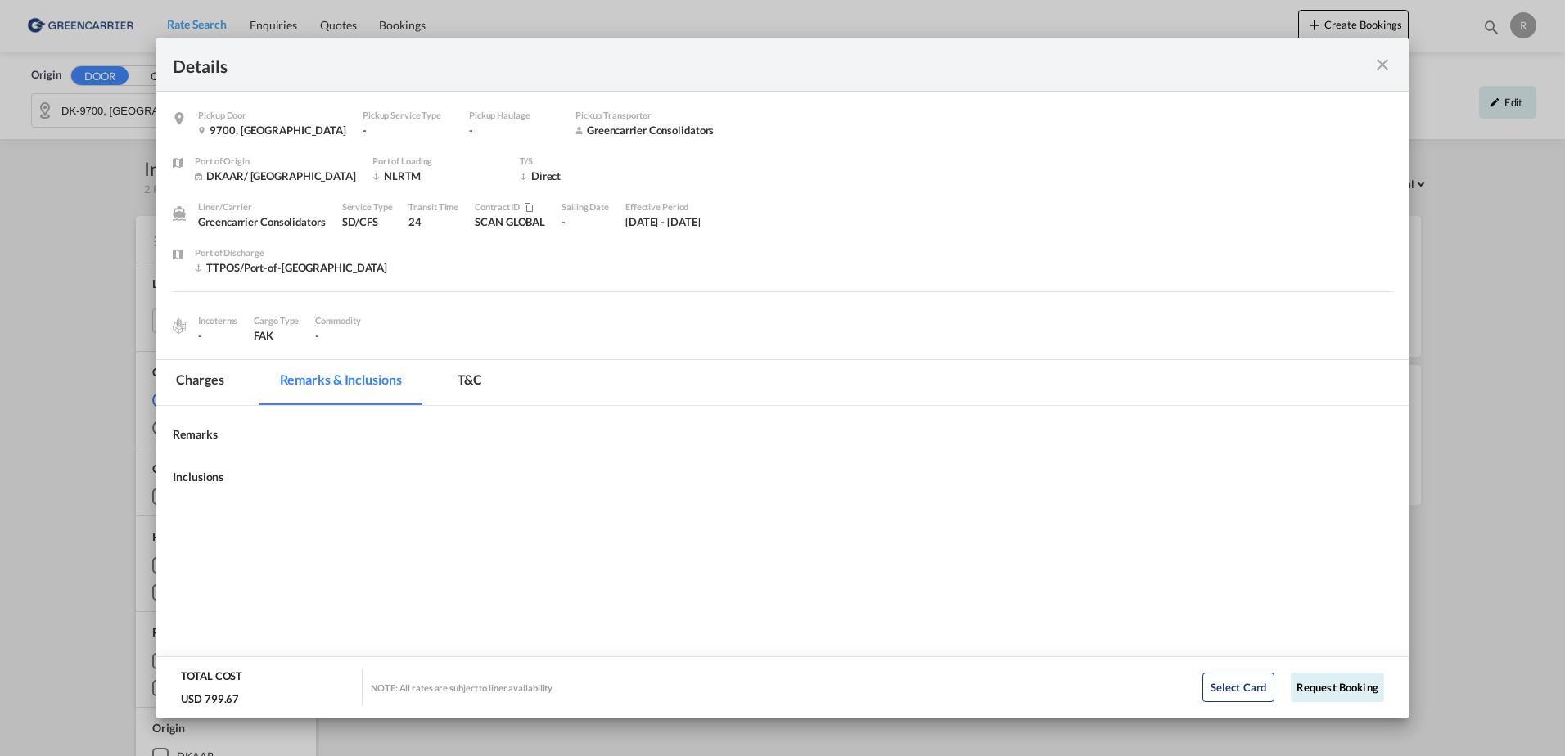
click at [247, 391] on md-pagination-wrapper "Charges Remarks & Inclusions T&C" at bounding box center [337, 382] width 362 height 45
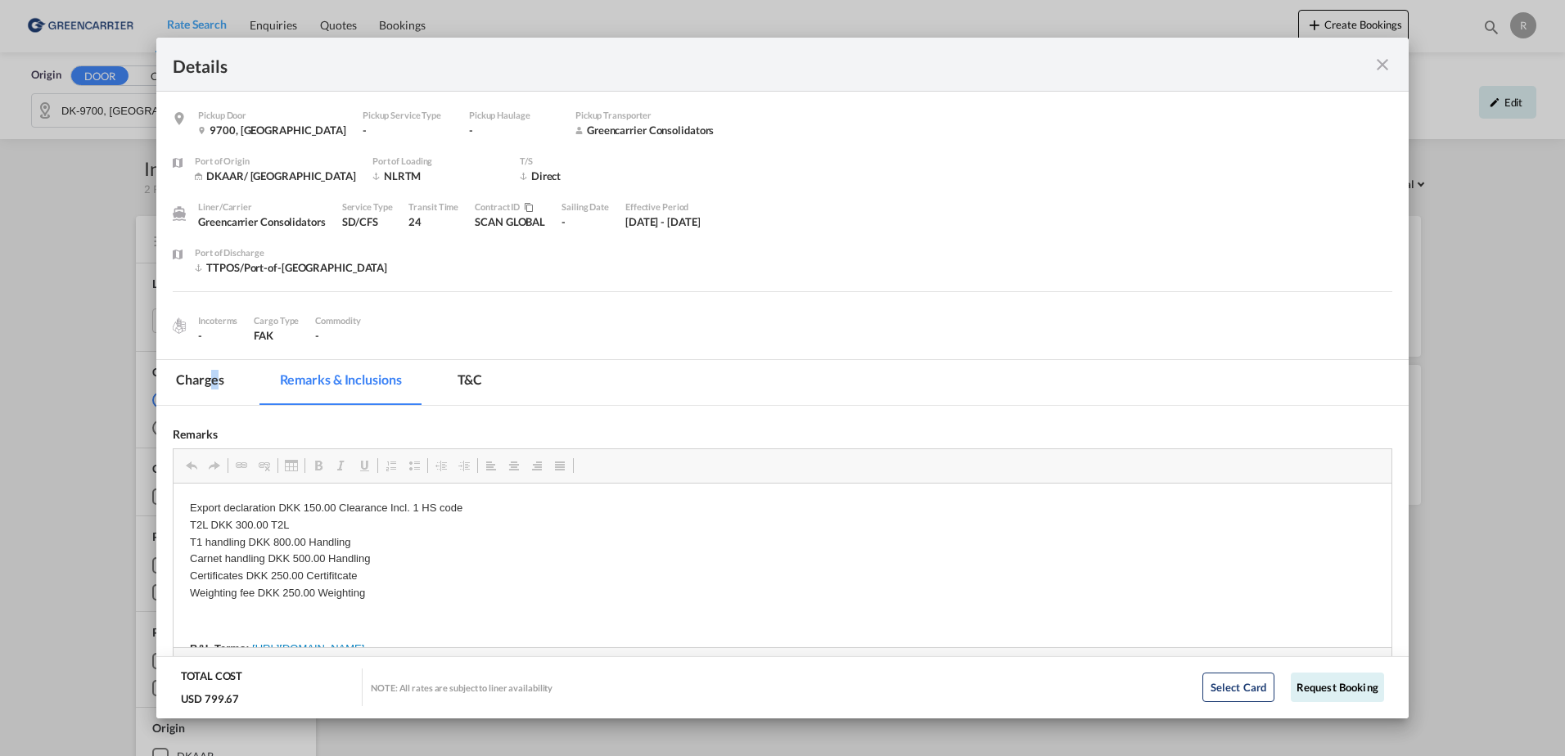
drag, startPoint x: 215, startPoint y: 382, endPoint x: 201, endPoint y: 385, distance: 15.1
click at [203, 388] on md-tab-item "Charges" at bounding box center [199, 382] width 87 height 45
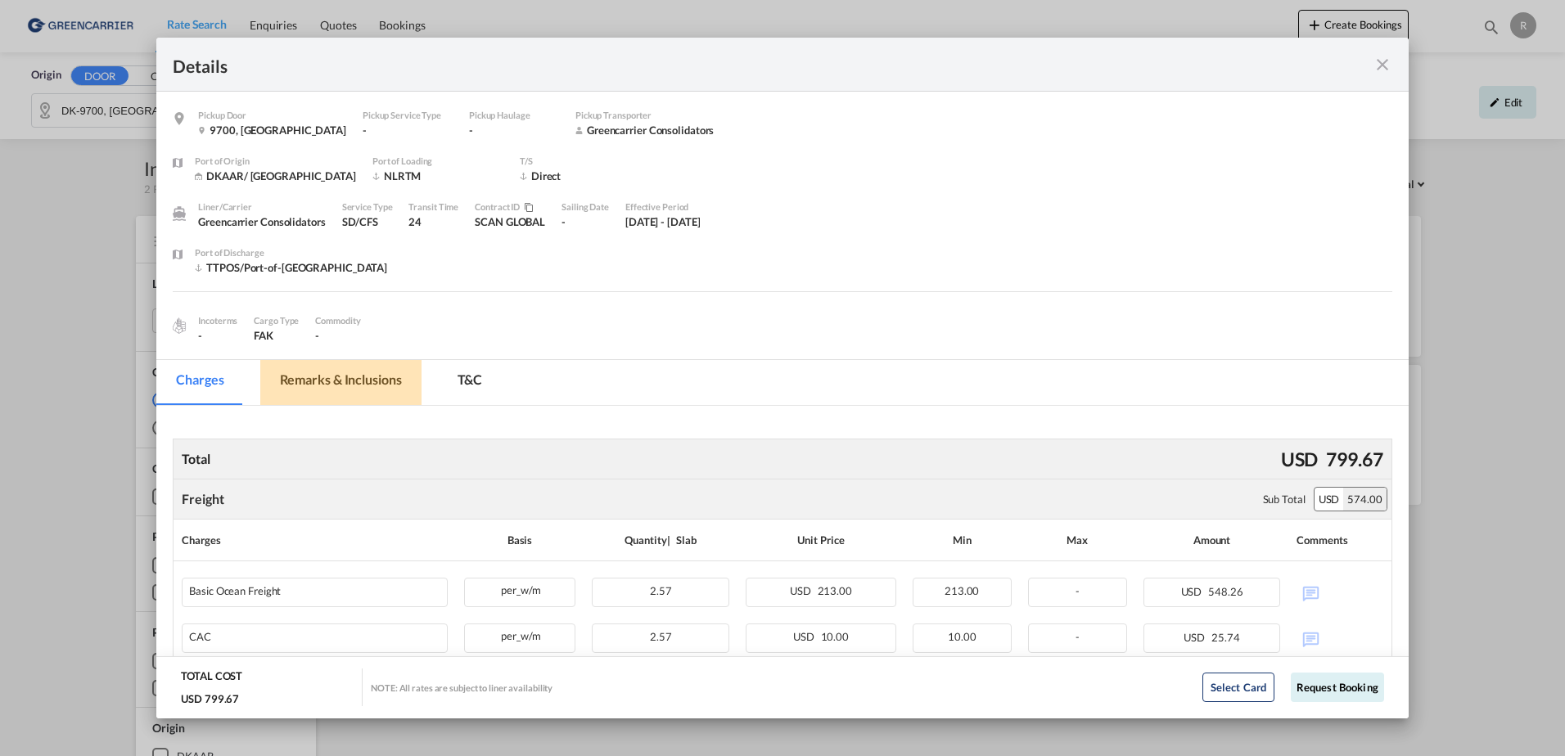
click at [273, 372] on md-tab-item "Remarks & Inclusions" at bounding box center [340, 382] width 161 height 45
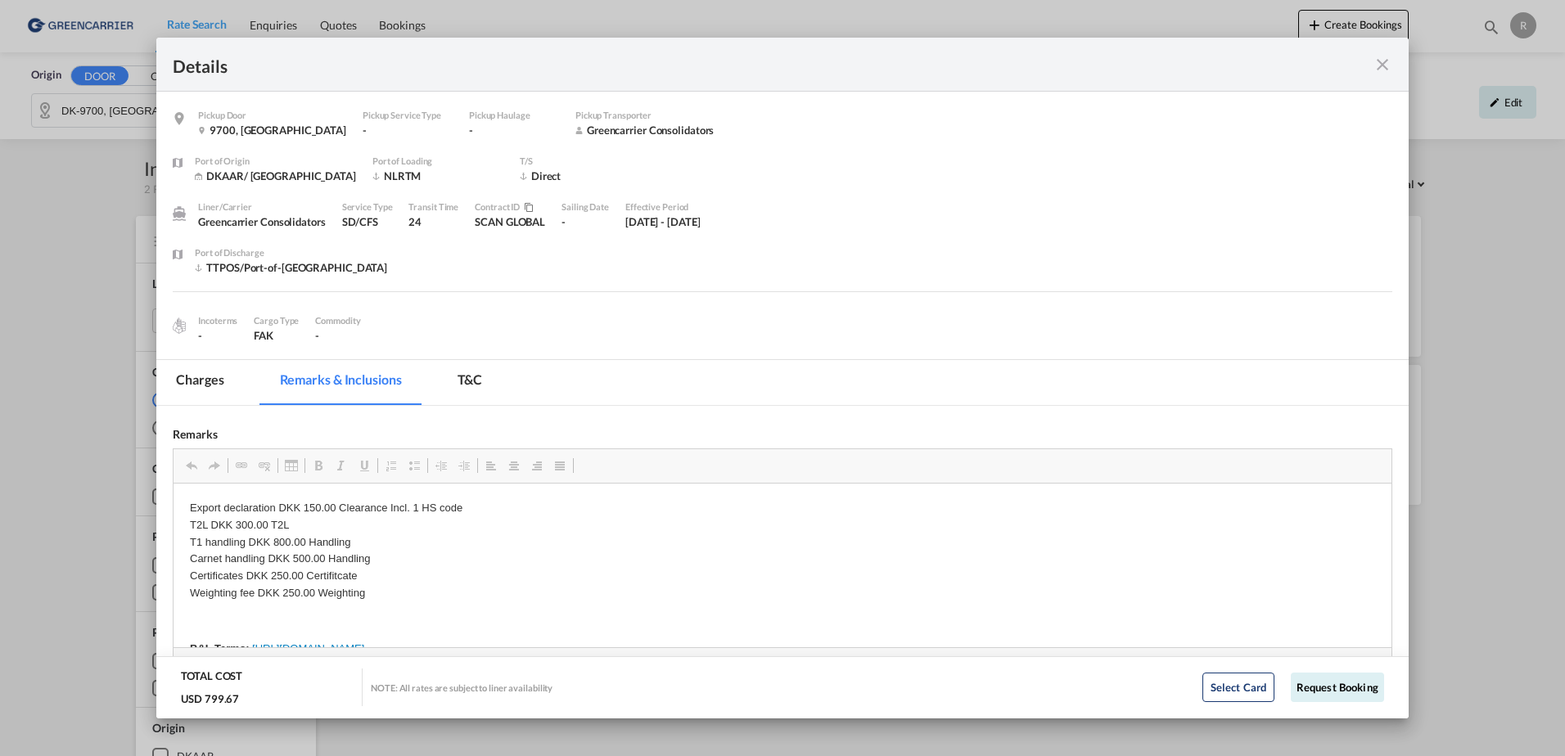
click at [151, 374] on div "Details Pickup Door 9700, [GEOGRAPHIC_DATA] Pickup Service Type - Pickup Haulag…" at bounding box center [782, 378] width 1565 height 756
click at [174, 370] on md-tab-item "Charges" at bounding box center [199, 382] width 87 height 45
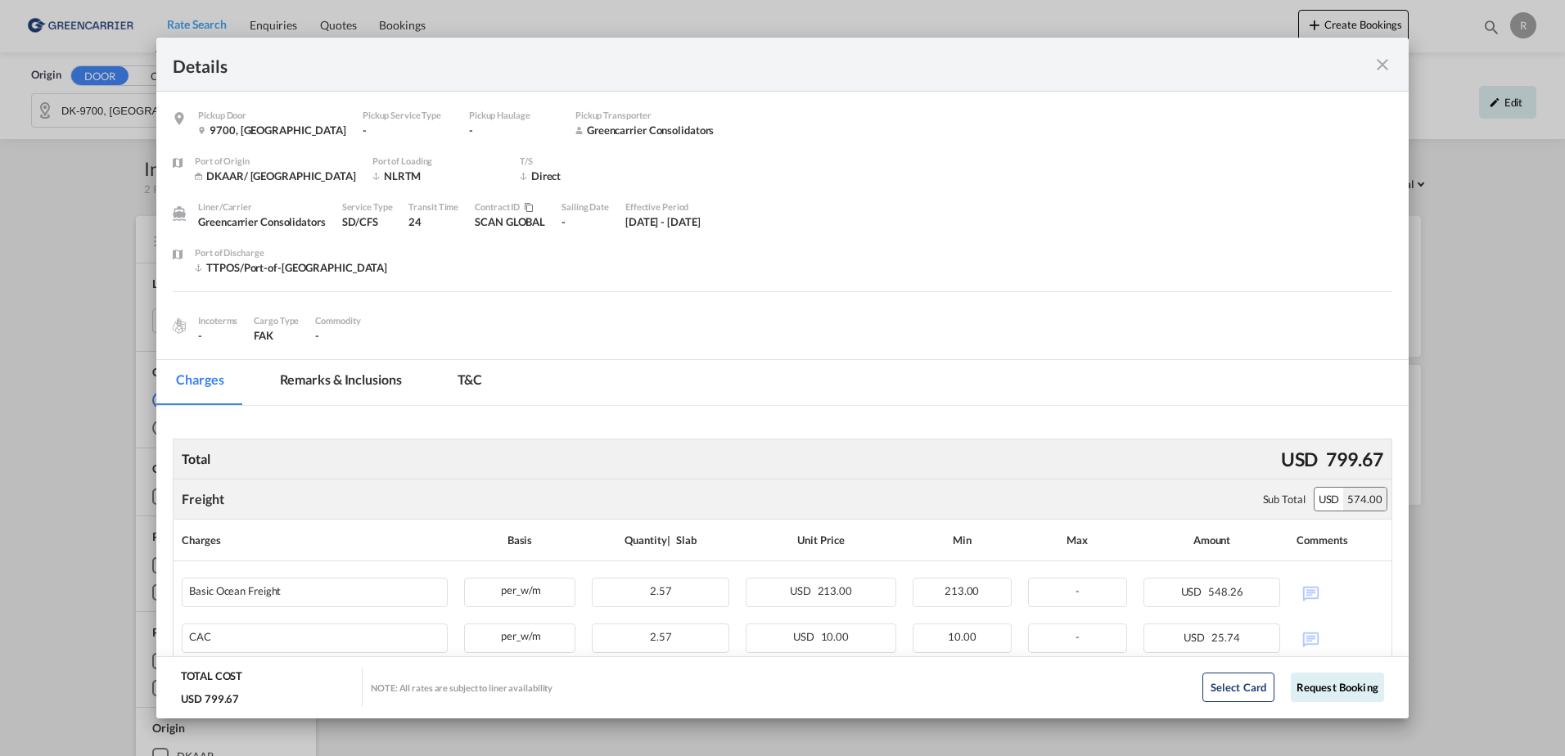
click at [1384, 69] on md-icon "icon-close fg-AAA8AD m-0 cursor" at bounding box center [1383, 65] width 20 height 20
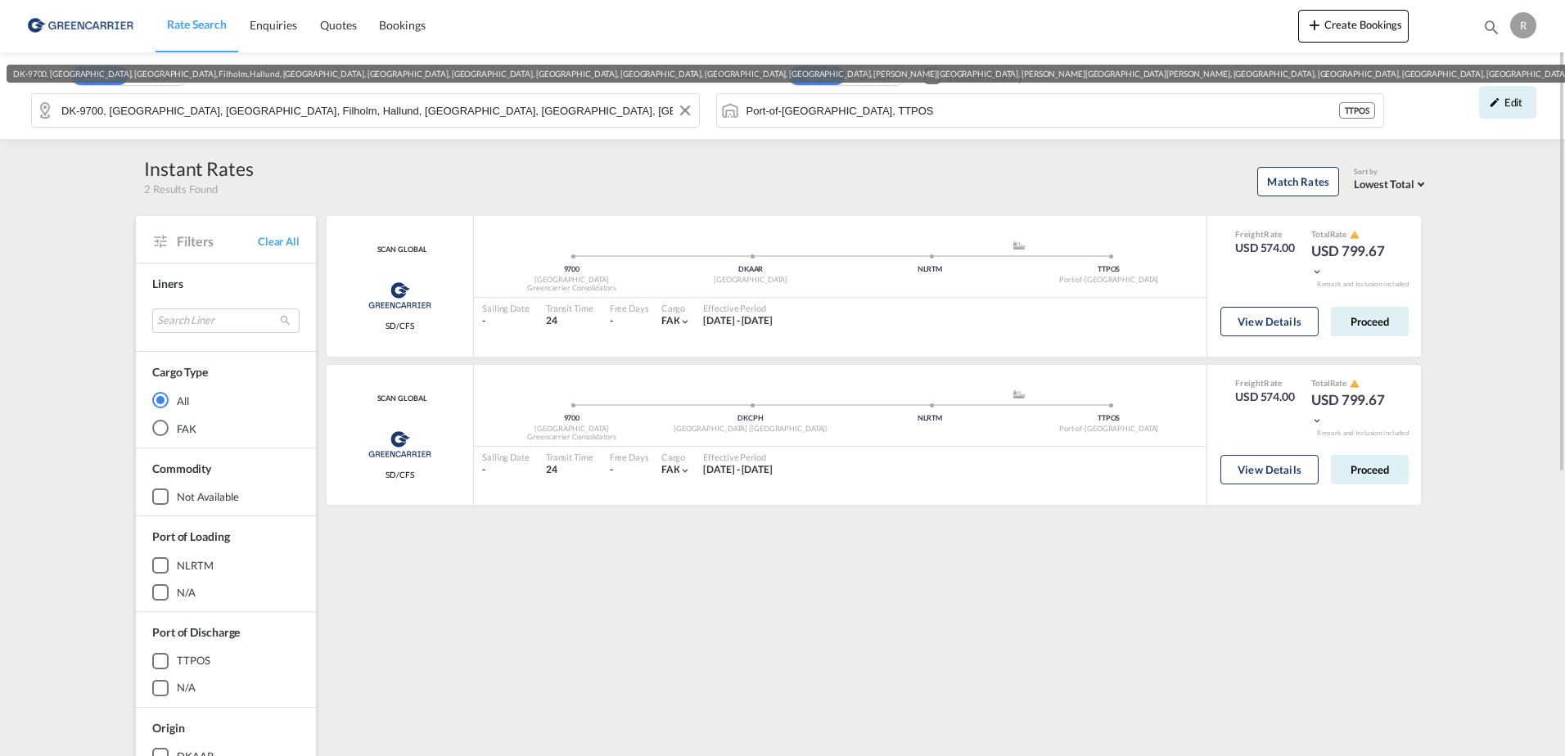
click at [980, 212] on div "rates loading SCAN GLOBAL Greencarrier Consolidators SD/CFS added by you 9700 D…" at bounding box center [876, 707] width 1105 height 1012
